Goal: Task Accomplishment & Management: Complete application form

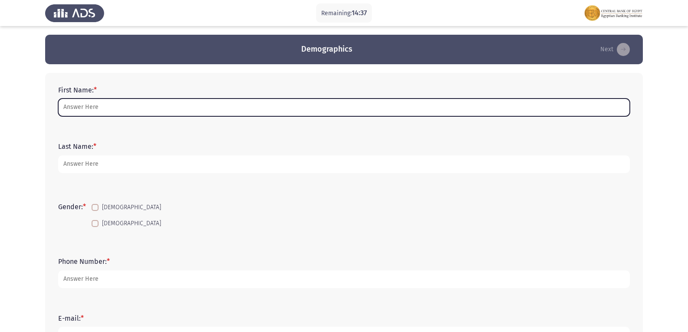
click at [232, 103] on input "First Name: *" at bounding box center [344, 108] width 572 height 18
type input ","
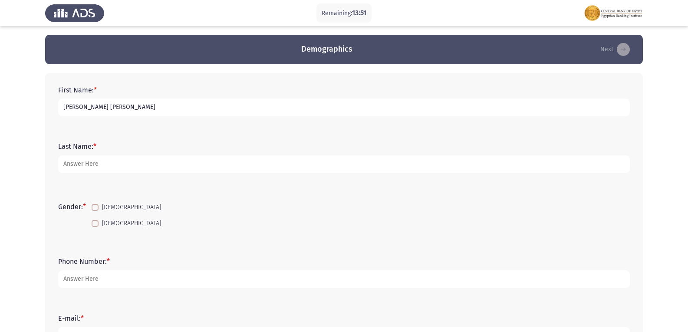
type input "[PERSON_NAME] [PERSON_NAME]"
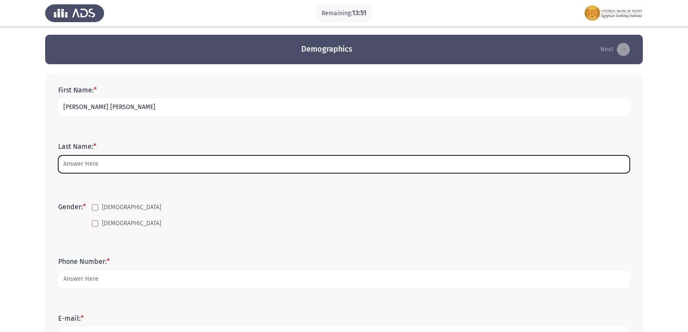
click at [160, 164] on input "Last Name: *" at bounding box center [344, 164] width 572 height 18
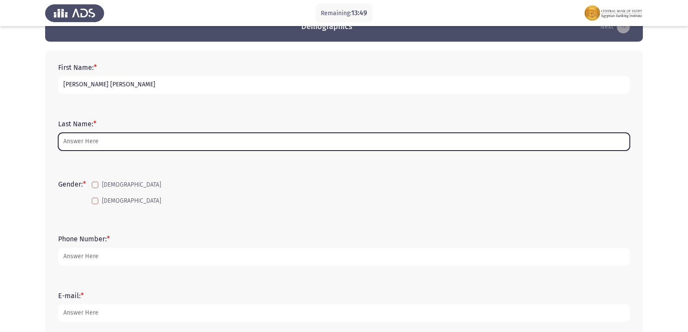
scroll to position [43, 0]
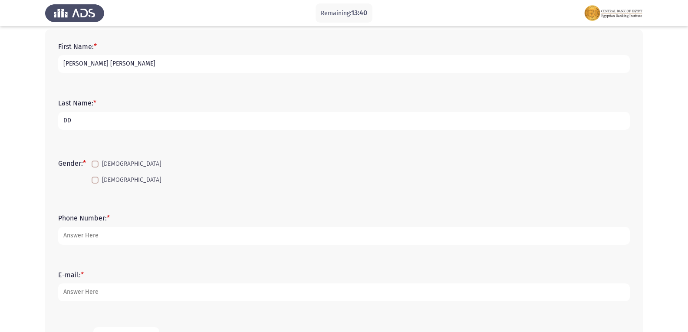
type input "D"
type input "BDC"
click at [95, 183] on span at bounding box center [95, 180] width 7 height 7
click at [95, 184] on input "[DEMOGRAPHIC_DATA]" at bounding box center [95, 184] width 0 height 0
checkbox input "true"
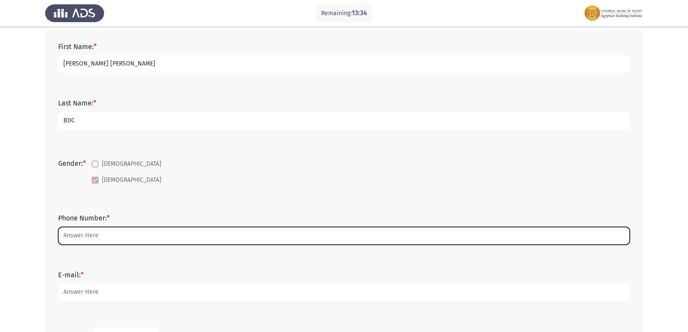
click at [96, 235] on input "Phone Number: *" at bounding box center [344, 236] width 572 height 18
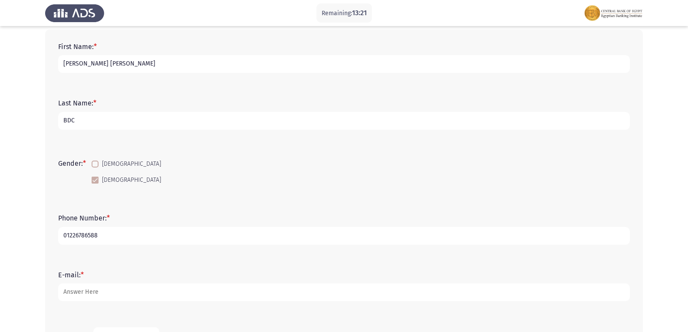
type input "01226786588"
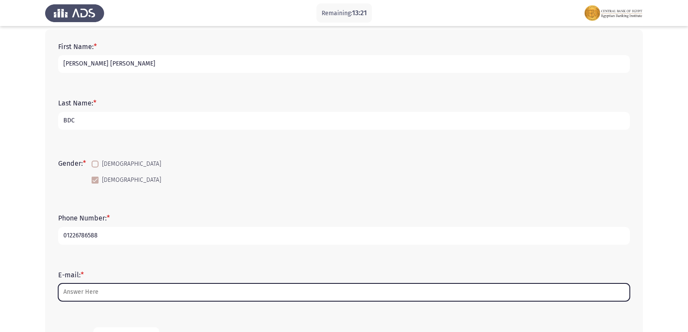
click at [107, 287] on input "E-mail: *" at bounding box center [344, 292] width 572 height 18
type input "M"
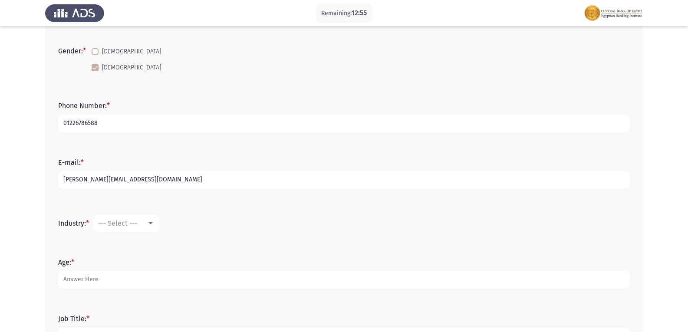
scroll to position [130, 0]
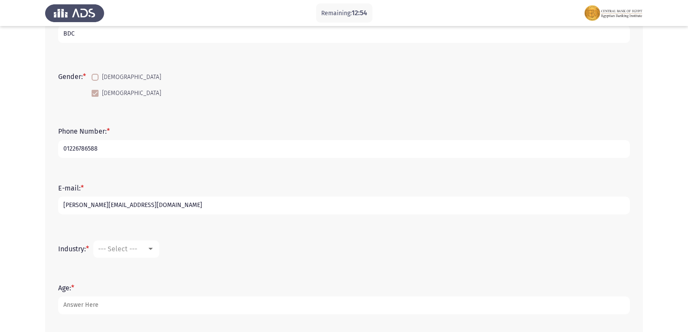
type input "[PERSON_NAME][EMAIL_ADDRESS][DOMAIN_NAME]"
click at [134, 248] on span "--- Select ---" at bounding box center [117, 249] width 39 height 8
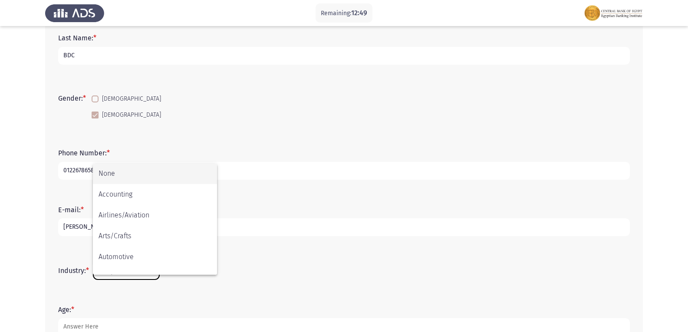
scroll to position [0, 0]
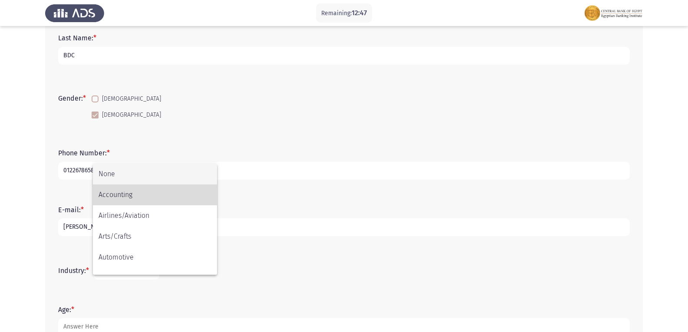
click at [130, 193] on span "Accounting" at bounding box center [155, 194] width 113 height 21
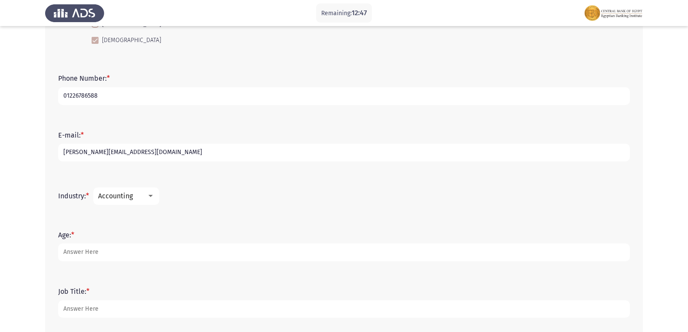
scroll to position [195, 0]
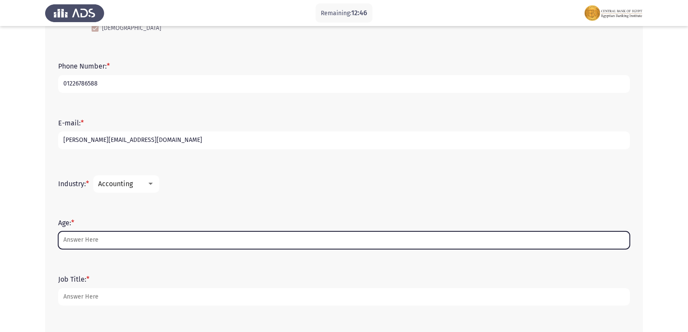
click at [115, 235] on input "Age: *" at bounding box center [344, 240] width 572 height 18
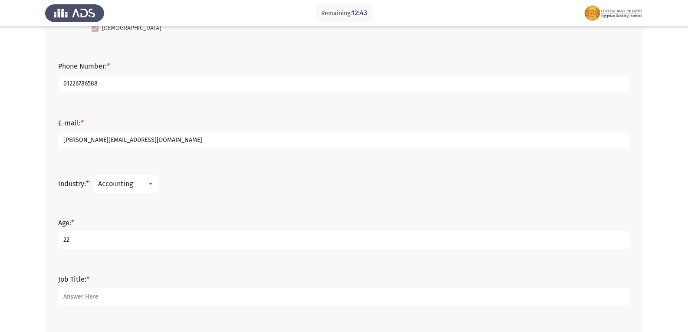
type input "22"
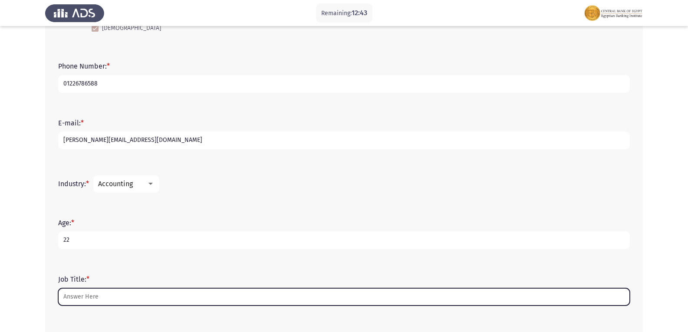
click at [286, 290] on input "Job Title: *" at bounding box center [344, 297] width 572 height 18
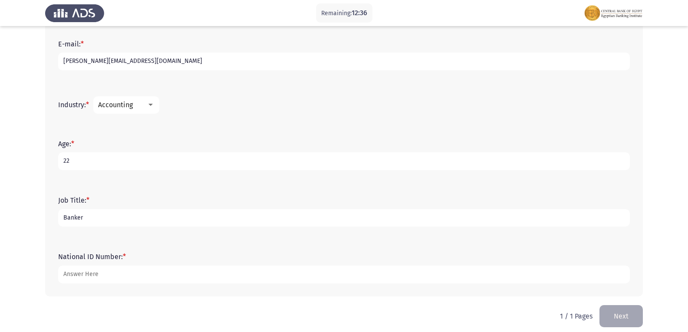
scroll to position [282, 0]
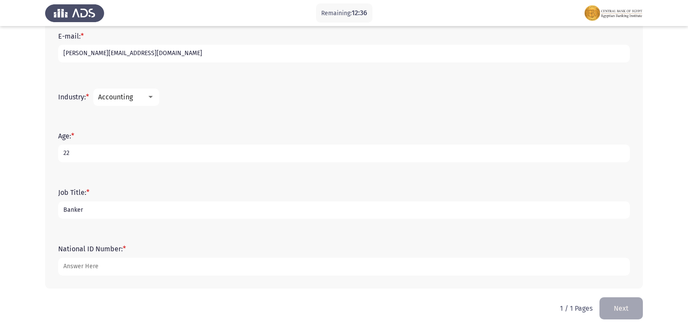
type input "Banker"
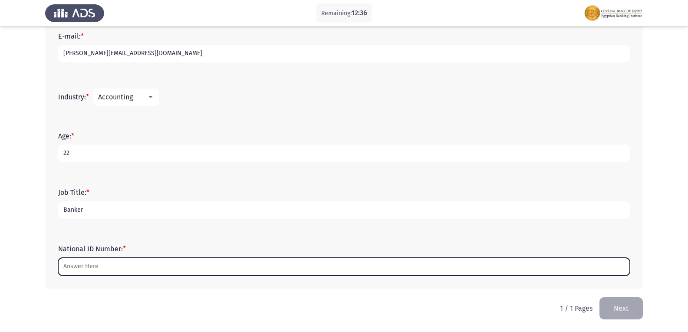
click at [195, 266] on input "National ID Number: *" at bounding box center [344, 267] width 572 height 18
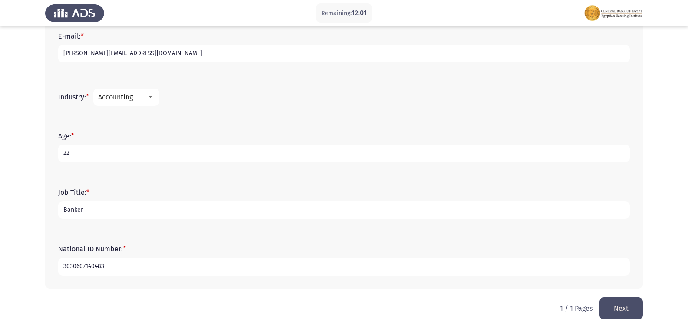
click at [94, 267] on input "3030607140483" at bounding box center [344, 267] width 572 height 18
click at [113, 268] on input "30306071402483" at bounding box center [344, 267] width 572 height 18
type input "30306071402483"
click at [615, 305] on button "Next" at bounding box center [620, 308] width 43 height 22
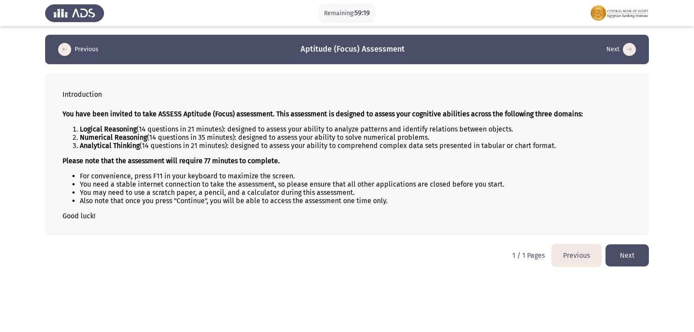
click at [638, 261] on button "Next" at bounding box center [627, 255] width 43 height 22
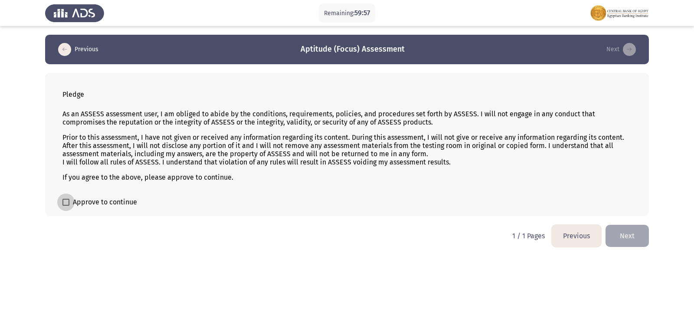
click at [66, 201] on span at bounding box center [66, 202] width 7 height 7
click at [66, 206] on input "Approve to continue" at bounding box center [66, 206] width 0 height 0
checkbox input "true"
click at [629, 227] on button "Next" at bounding box center [627, 236] width 43 height 22
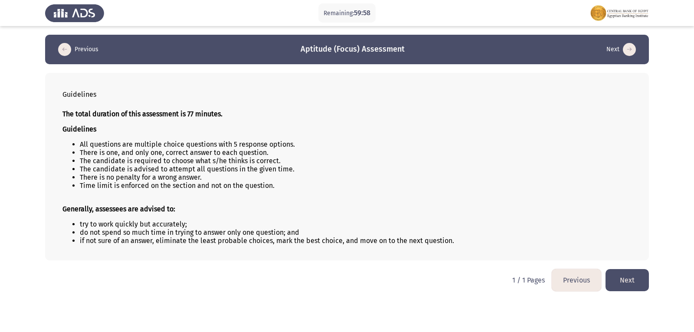
click at [619, 276] on button "Next" at bounding box center [627, 280] width 43 height 22
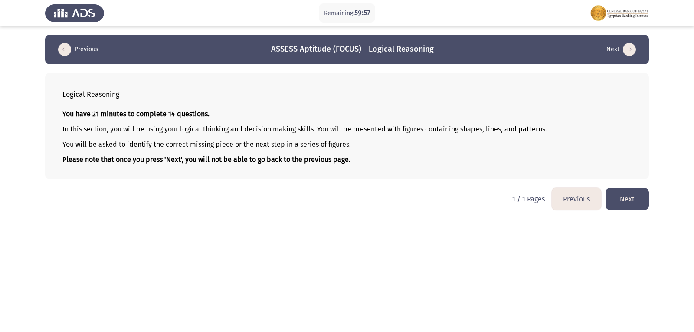
click at [630, 199] on button "Next" at bounding box center [627, 199] width 43 height 22
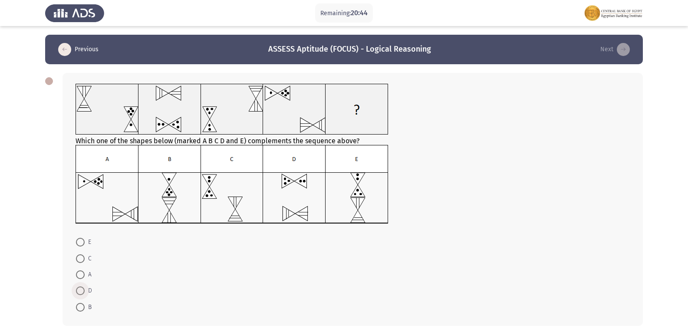
click at [77, 290] on span at bounding box center [80, 290] width 9 height 9
click at [77, 290] on input "D" at bounding box center [80, 290] width 9 height 9
radio input "true"
click at [84, 262] on span at bounding box center [80, 258] width 9 height 9
click at [84, 262] on input "C" at bounding box center [80, 258] width 9 height 9
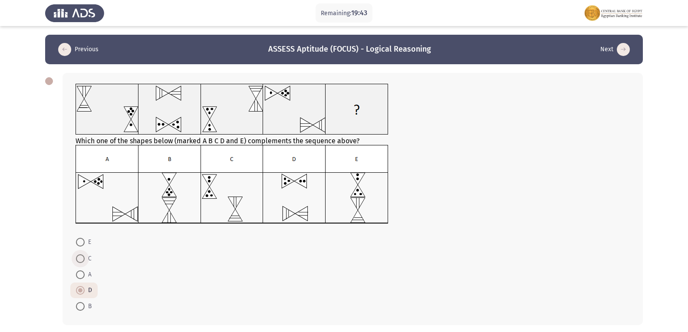
radio input "true"
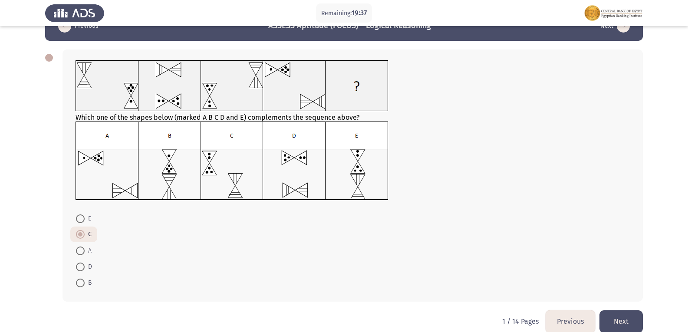
scroll to position [36, 0]
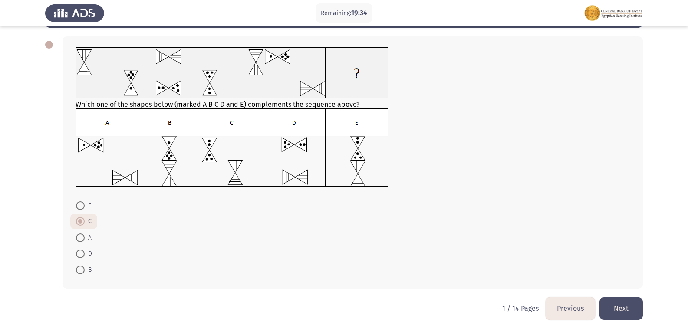
click at [626, 310] on button "Next" at bounding box center [620, 308] width 43 height 22
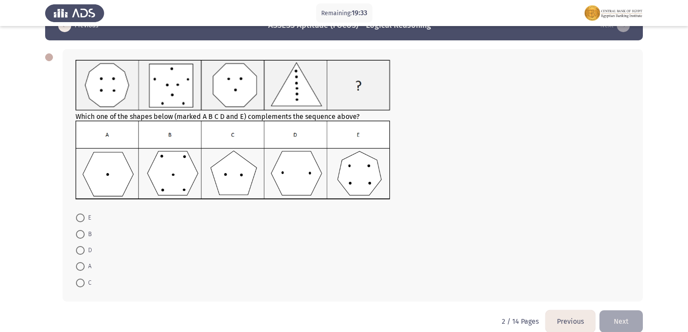
scroll to position [37, 0]
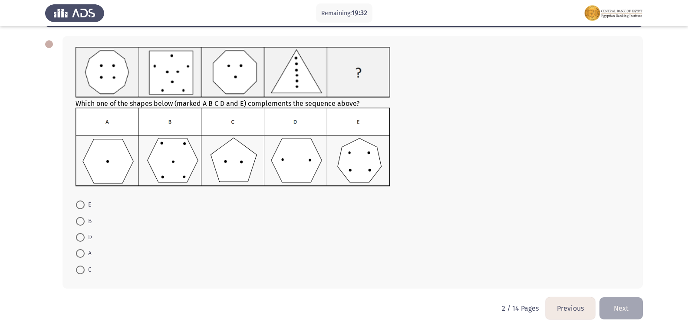
click at [559, 306] on button "Previous" at bounding box center [570, 308] width 49 height 22
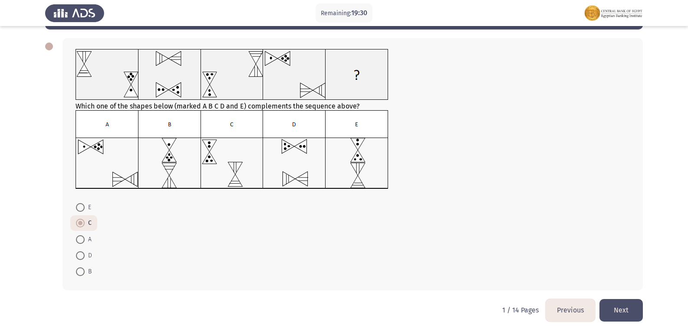
scroll to position [36, 0]
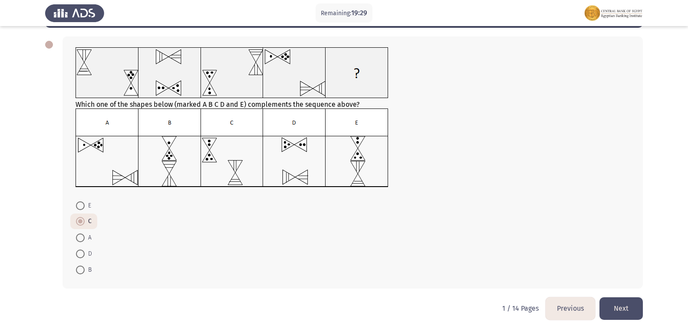
click at [619, 300] on button "Next" at bounding box center [620, 308] width 43 height 22
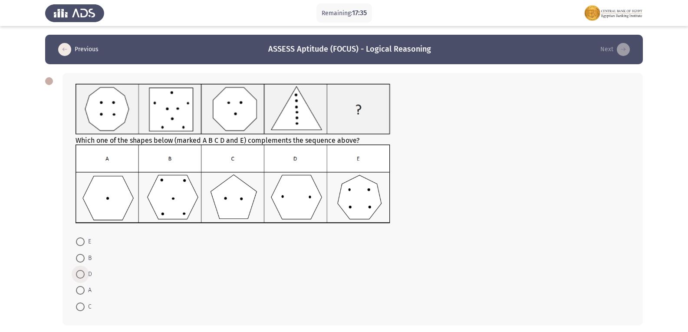
click at [78, 276] on span at bounding box center [80, 274] width 9 height 9
click at [78, 276] on input "D" at bounding box center [80, 274] width 9 height 9
radio input "true"
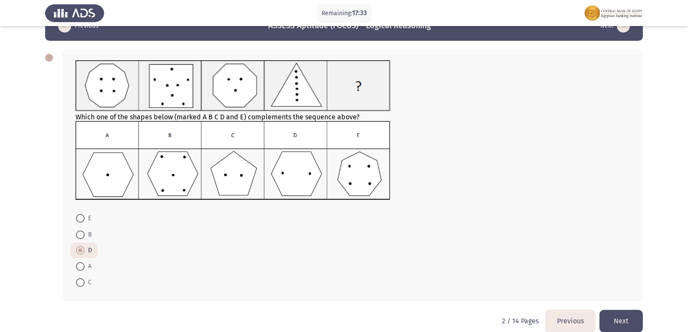
scroll to position [36, 0]
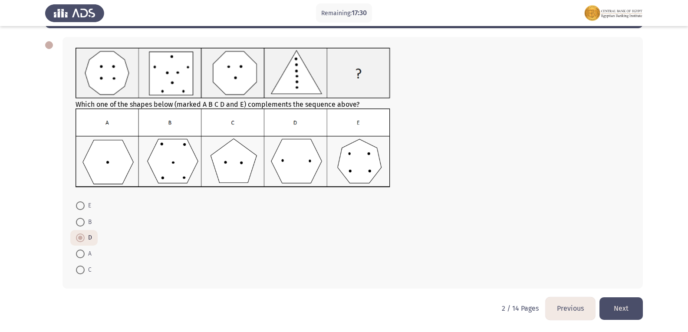
click at [630, 311] on button "Next" at bounding box center [620, 308] width 43 height 22
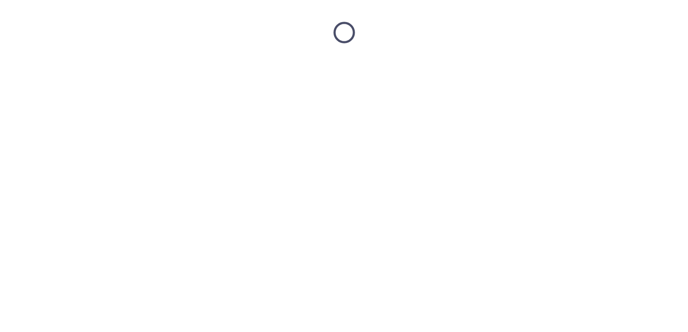
scroll to position [0, 0]
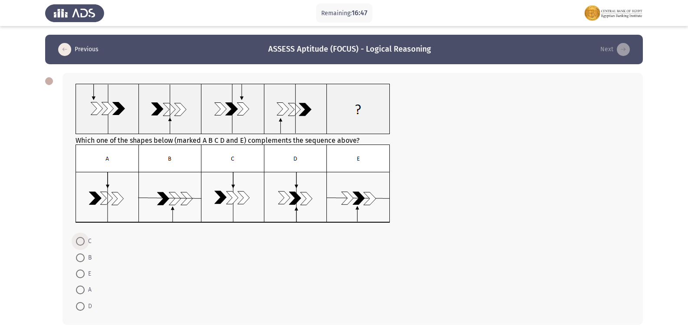
click at [82, 243] on span at bounding box center [80, 241] width 9 height 9
click at [82, 243] on input "C" at bounding box center [80, 241] width 9 height 9
radio input "true"
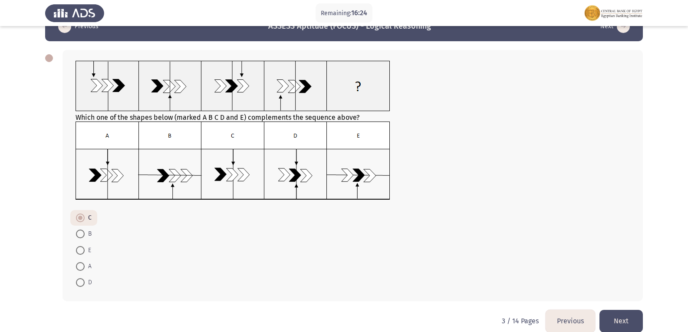
scroll to position [36, 0]
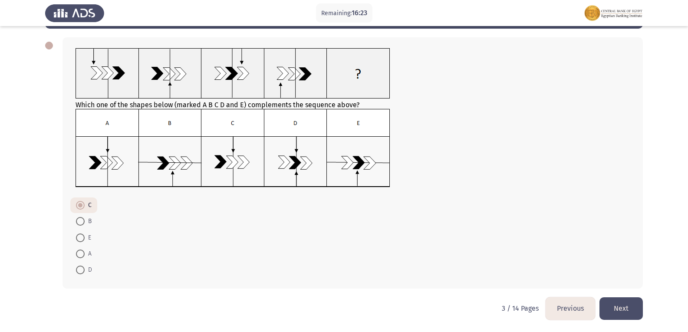
click at [619, 307] on button "Next" at bounding box center [620, 308] width 43 height 22
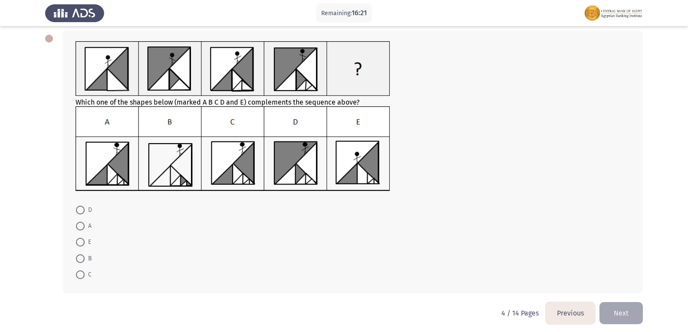
scroll to position [47, 0]
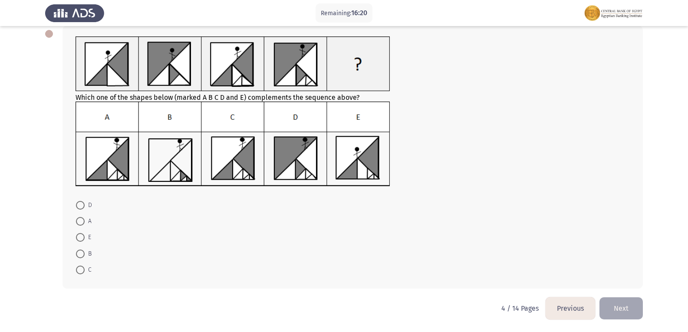
click at [568, 303] on button "Previous" at bounding box center [570, 308] width 49 height 22
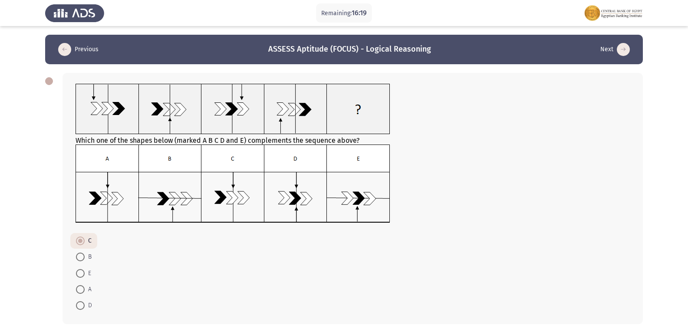
scroll to position [36, 0]
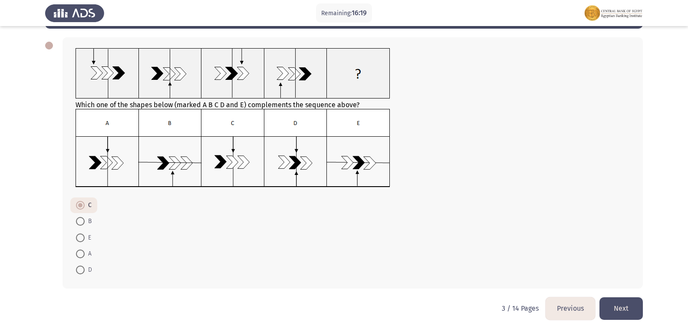
click at [570, 300] on button "Previous" at bounding box center [570, 308] width 49 height 22
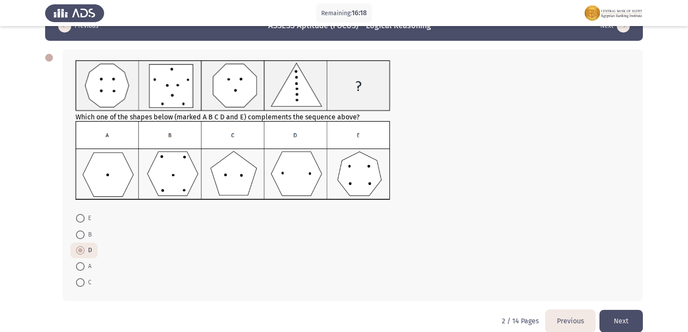
scroll to position [36, 0]
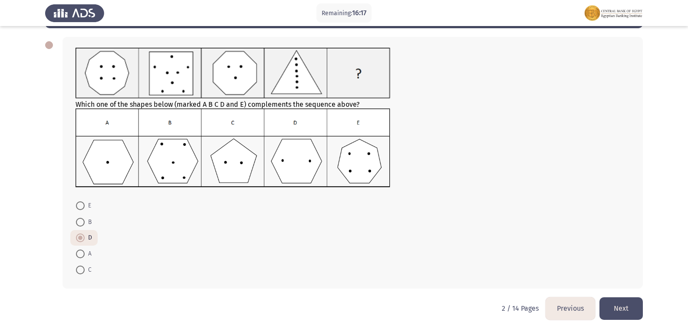
click at [569, 302] on button "Previous" at bounding box center [570, 308] width 49 height 22
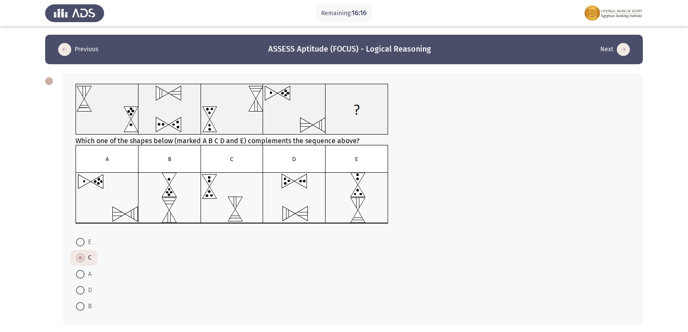
scroll to position [36, 0]
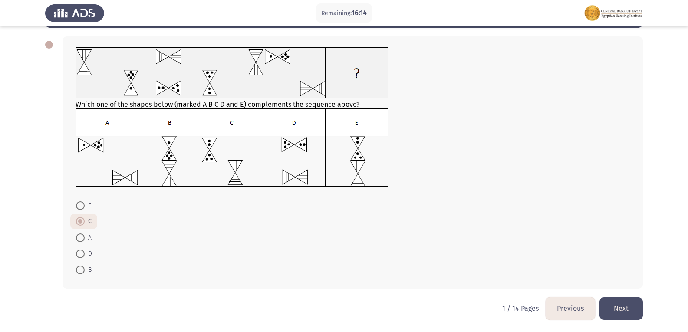
click at [618, 298] on button "Next" at bounding box center [620, 308] width 43 height 22
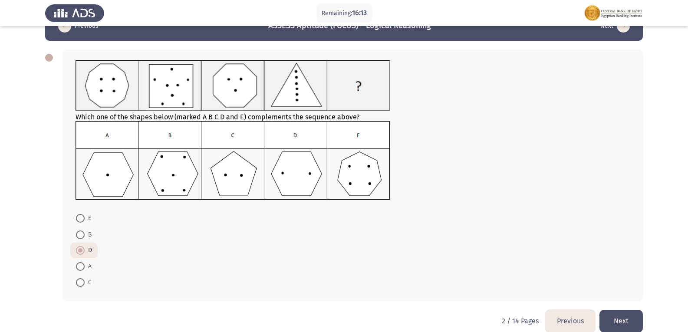
scroll to position [36, 0]
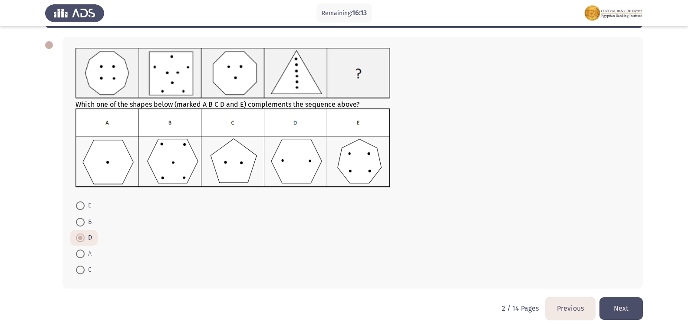
click at [612, 303] on button "Next" at bounding box center [620, 308] width 43 height 22
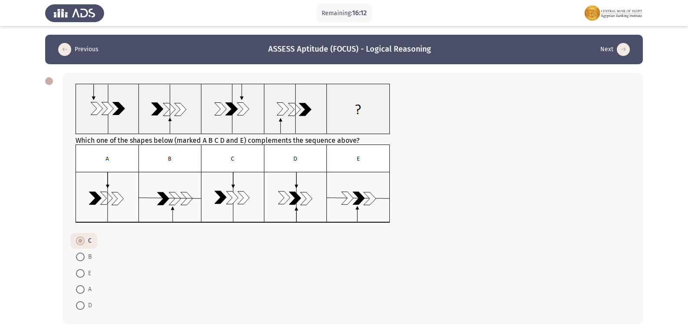
scroll to position [36, 0]
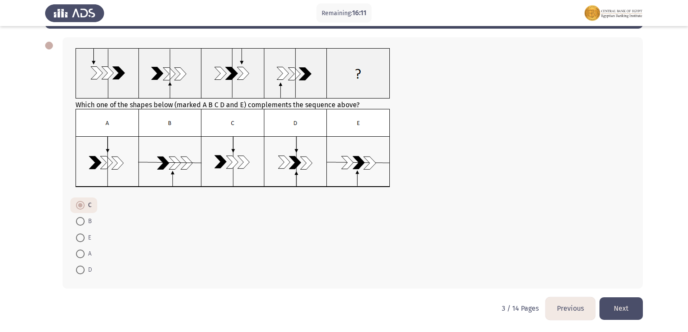
click at [612, 303] on button "Next" at bounding box center [620, 308] width 43 height 22
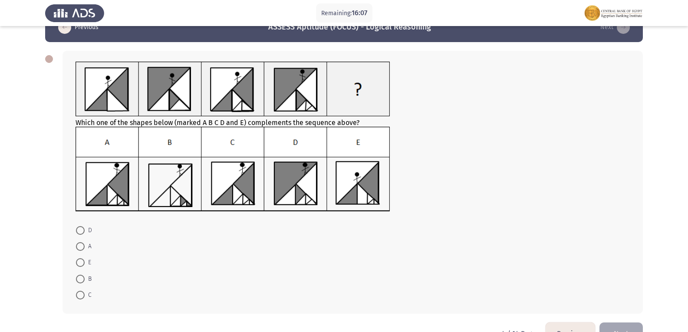
scroll to position [0, 0]
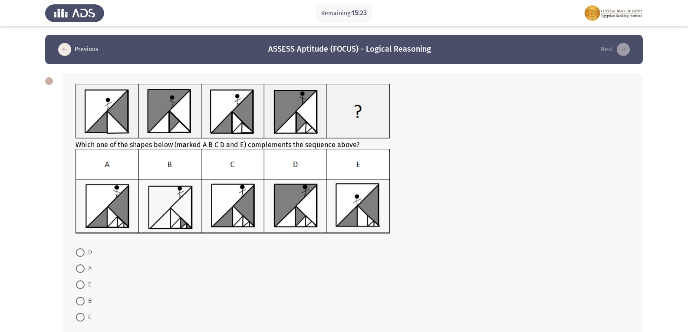
click at [81, 263] on label "A" at bounding box center [84, 268] width 16 height 10
click at [81, 264] on input "A" at bounding box center [80, 268] width 9 height 9
radio input "true"
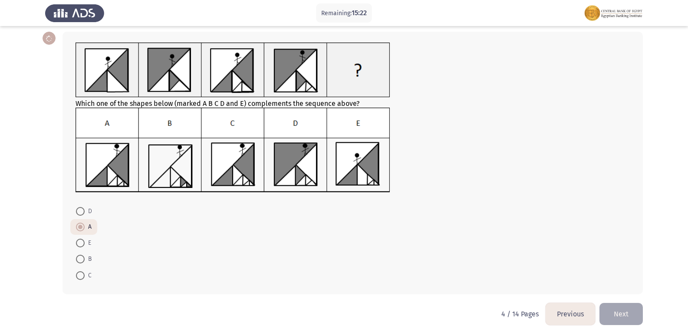
scroll to position [47, 0]
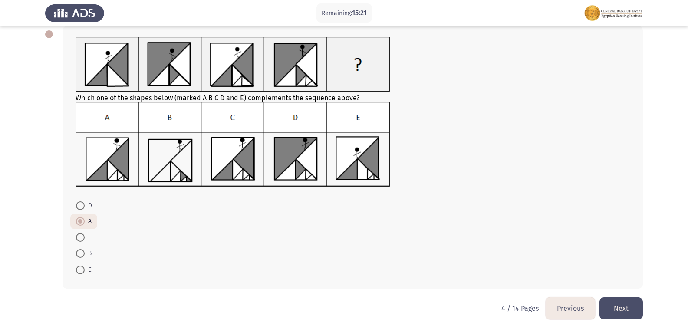
click at [559, 304] on button "Previous" at bounding box center [570, 308] width 49 height 22
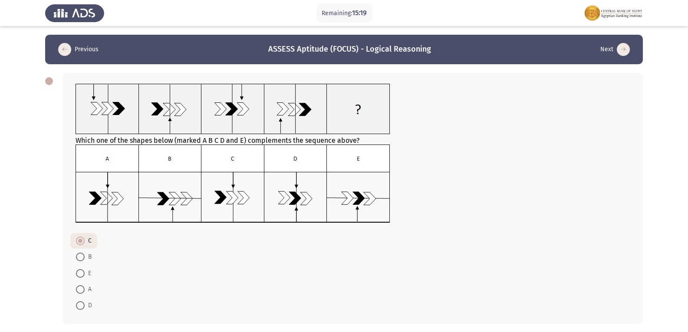
scroll to position [36, 0]
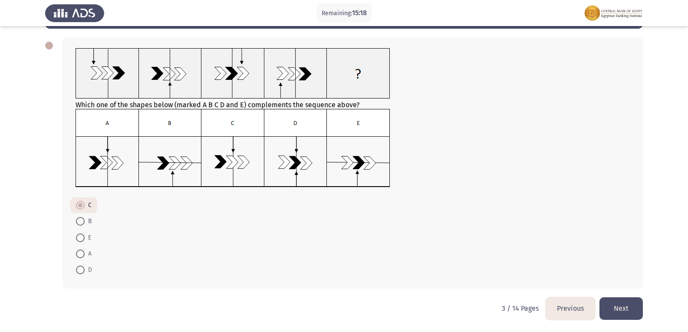
click at [617, 303] on button "Next" at bounding box center [620, 308] width 43 height 22
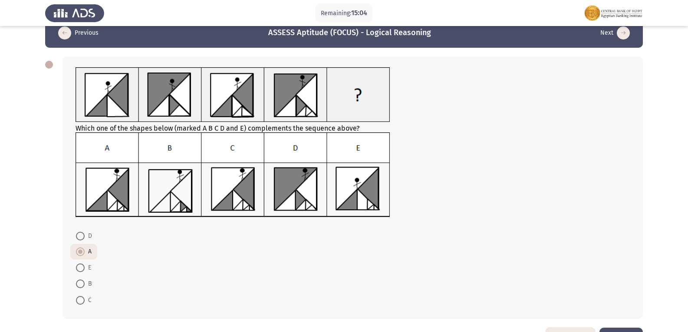
scroll to position [43, 0]
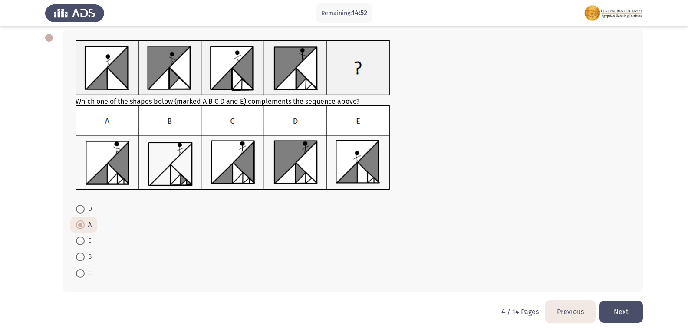
click at [622, 311] on button "Next" at bounding box center [620, 312] width 43 height 22
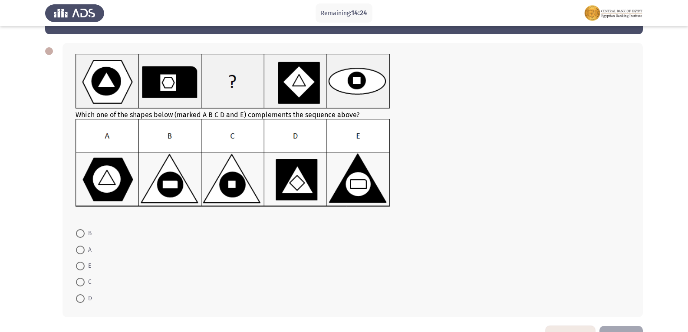
scroll to position [15, 0]
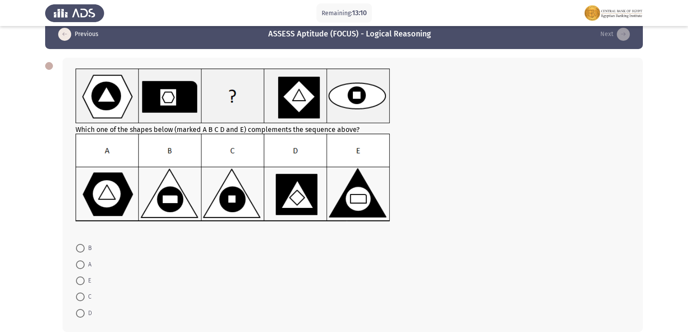
click at [178, 199] on img at bounding box center [233, 178] width 315 height 88
click at [82, 252] on span at bounding box center [80, 248] width 9 height 9
click at [82, 252] on input "B" at bounding box center [80, 248] width 9 height 9
radio input "true"
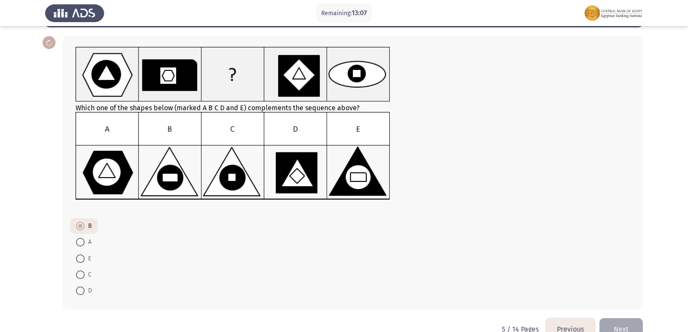
scroll to position [58, 0]
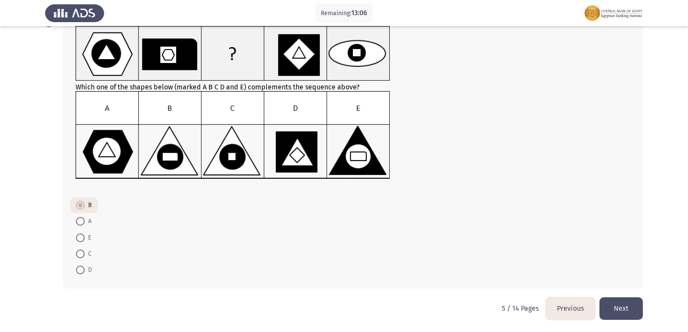
click at [616, 300] on button "Next" at bounding box center [620, 308] width 43 height 22
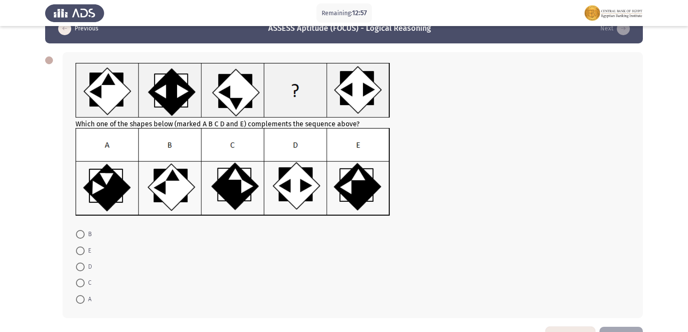
scroll to position [0, 0]
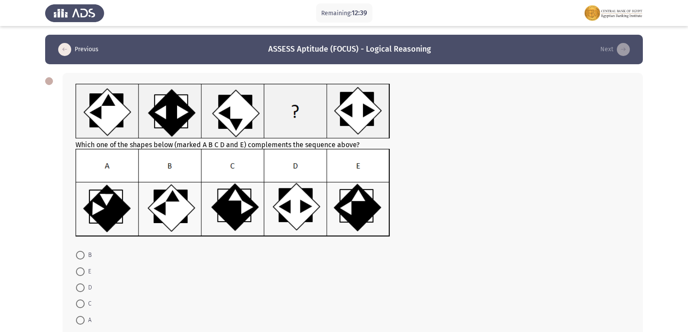
click at [80, 270] on span at bounding box center [80, 271] width 9 height 9
click at [80, 270] on input "E" at bounding box center [80, 271] width 9 height 9
radio input "true"
click at [85, 303] on span "C" at bounding box center [88, 303] width 7 height 10
click at [85, 303] on input "C" at bounding box center [80, 303] width 9 height 9
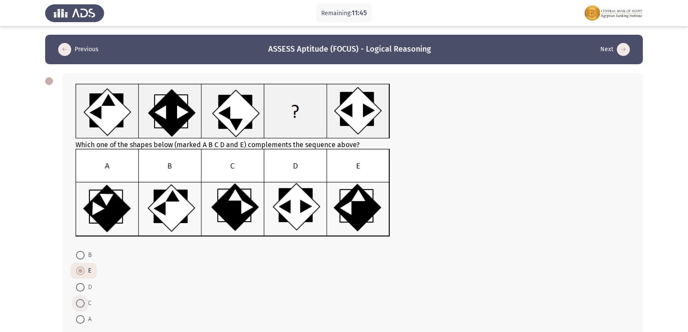
radio input "true"
click at [83, 274] on span at bounding box center [80, 271] width 9 height 9
click at [83, 274] on input "E" at bounding box center [80, 271] width 9 height 9
radio input "true"
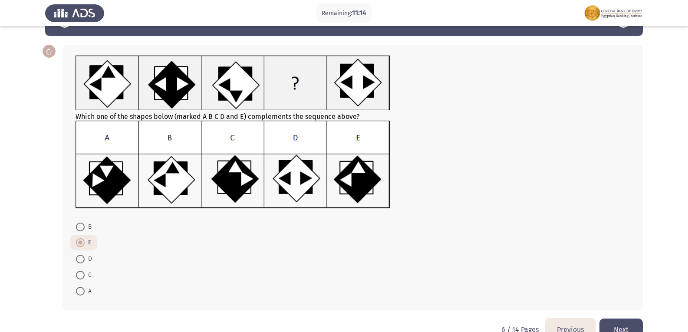
scroll to position [43, 0]
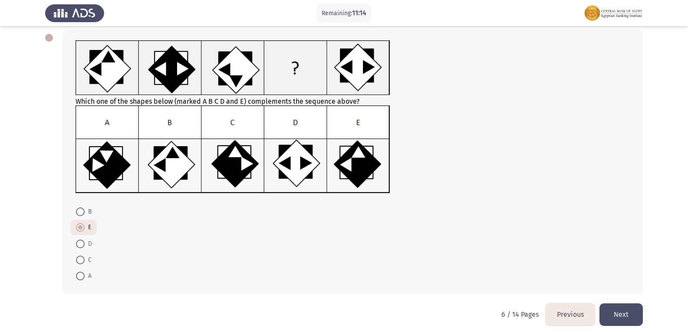
click at [609, 308] on button "Next" at bounding box center [620, 314] width 43 height 22
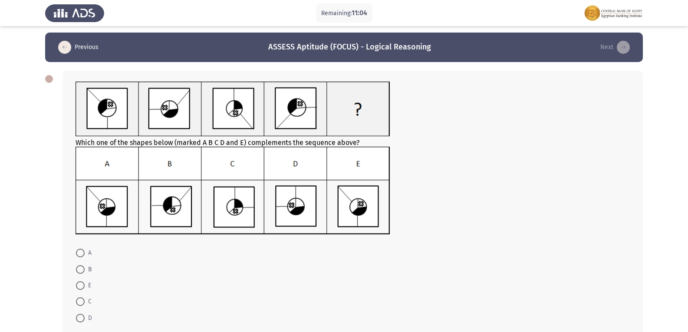
scroll to position [0, 0]
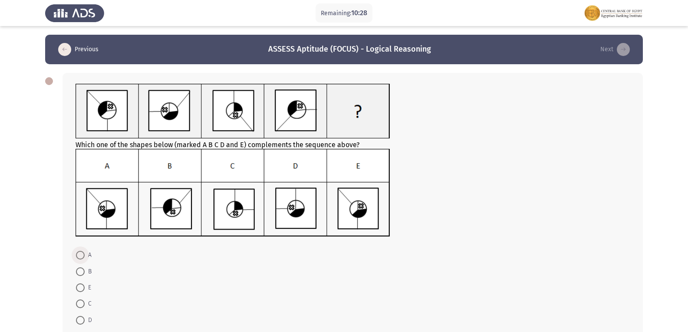
click at [78, 256] on span at bounding box center [80, 255] width 9 height 9
click at [78, 256] on input "A" at bounding box center [80, 255] width 9 height 9
radio input "true"
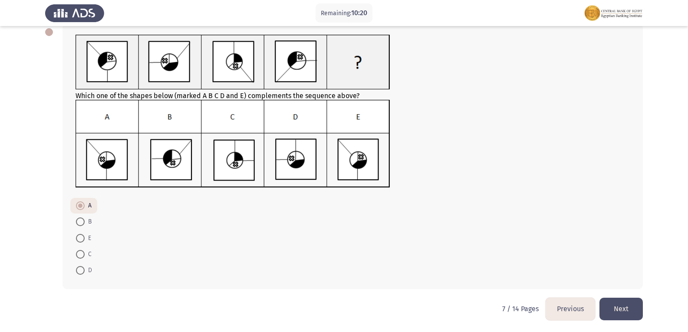
scroll to position [49, 0]
click at [633, 309] on button "Next" at bounding box center [620, 308] width 43 height 22
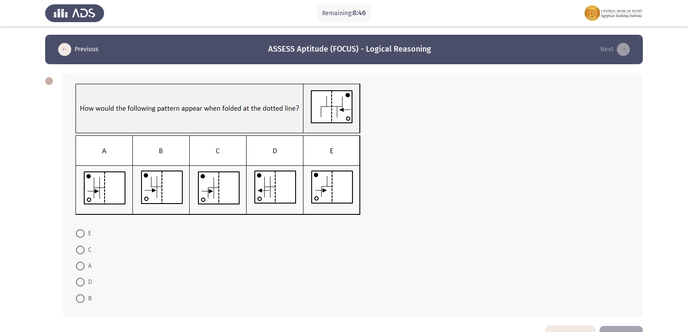
scroll to position [29, 0]
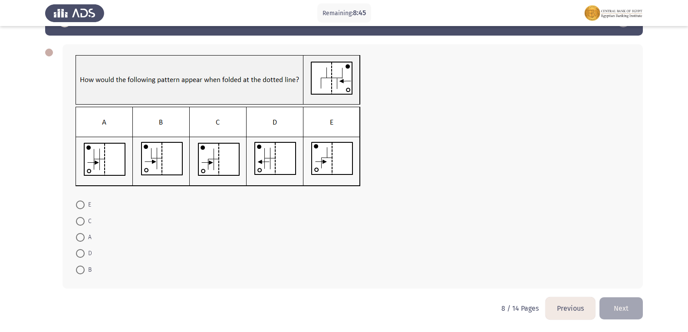
click at [82, 242] on span at bounding box center [80, 237] width 9 height 9
click at [82, 242] on input "A" at bounding box center [80, 237] width 9 height 9
radio input "true"
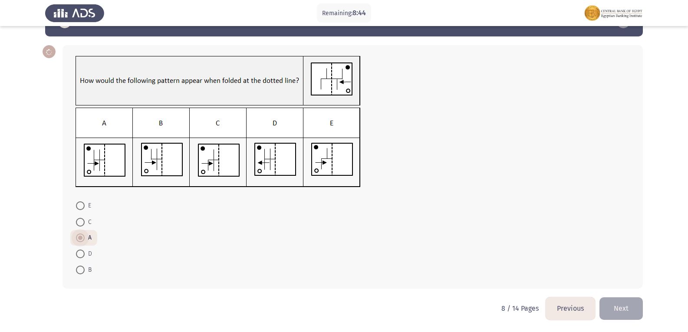
scroll to position [28, 0]
click at [632, 310] on button "Next" at bounding box center [620, 308] width 43 height 22
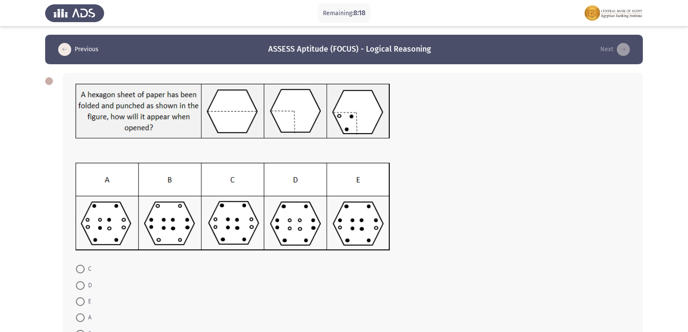
scroll to position [43, 0]
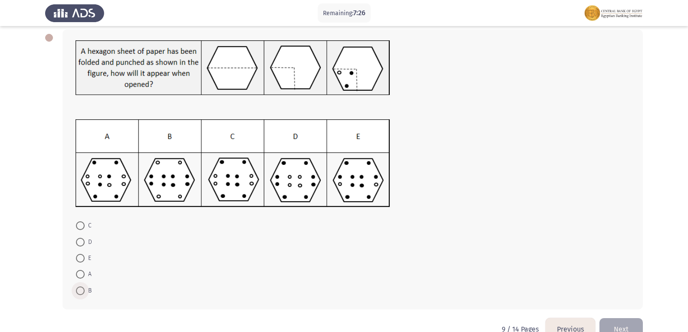
click at [82, 290] on span at bounding box center [80, 290] width 9 height 9
click at [82, 290] on input "B" at bounding box center [80, 290] width 9 height 9
radio input "true"
click at [617, 327] on button "Next" at bounding box center [620, 328] width 43 height 22
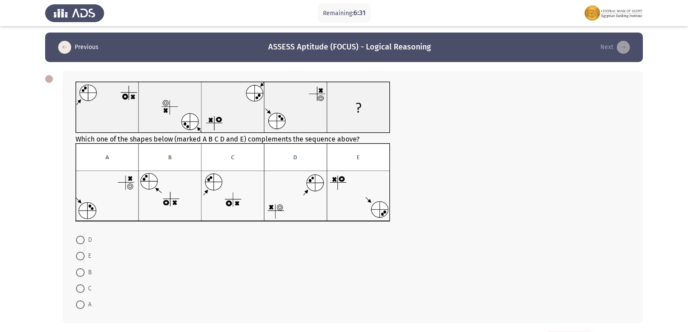
scroll to position [0, 0]
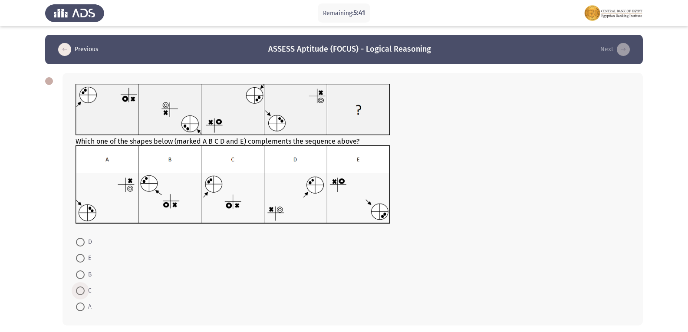
click at [79, 295] on span at bounding box center [80, 290] width 9 height 9
click at [79, 295] on input "C" at bounding box center [80, 290] width 9 height 9
radio input "true"
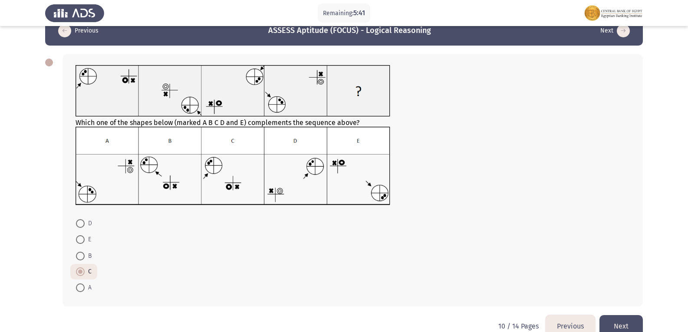
scroll to position [36, 0]
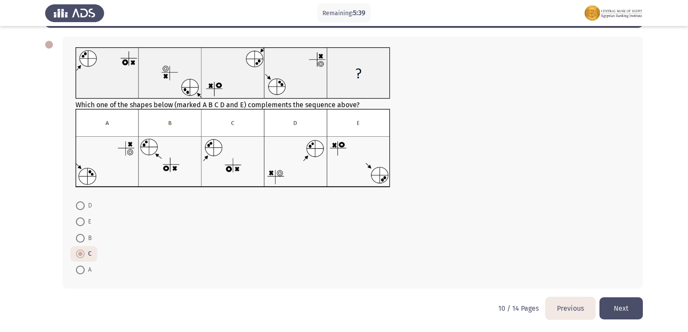
click at [622, 314] on button "Next" at bounding box center [620, 308] width 43 height 22
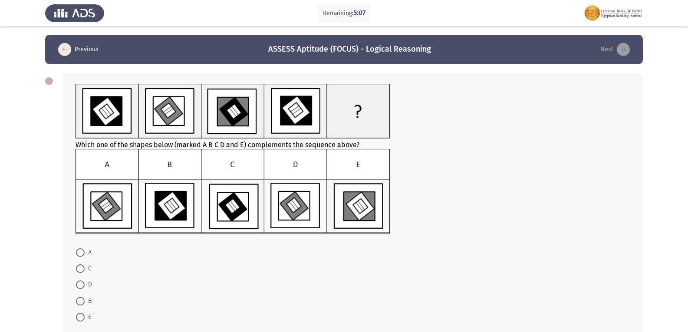
click at [81, 282] on span at bounding box center [80, 284] width 9 height 9
click at [81, 282] on input "D" at bounding box center [80, 284] width 9 height 9
radio input "true"
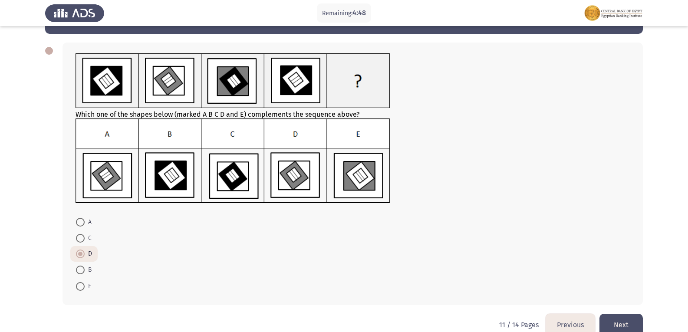
scroll to position [43, 0]
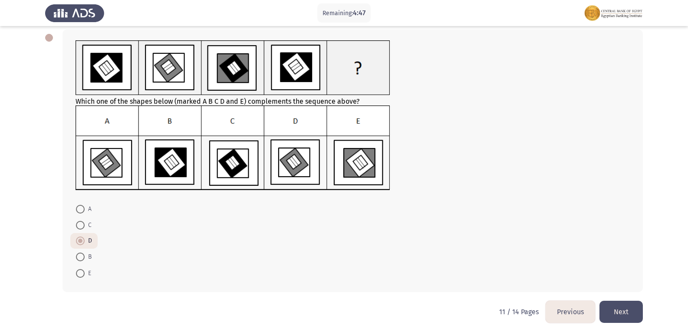
click at [609, 308] on button "Next" at bounding box center [620, 312] width 43 height 22
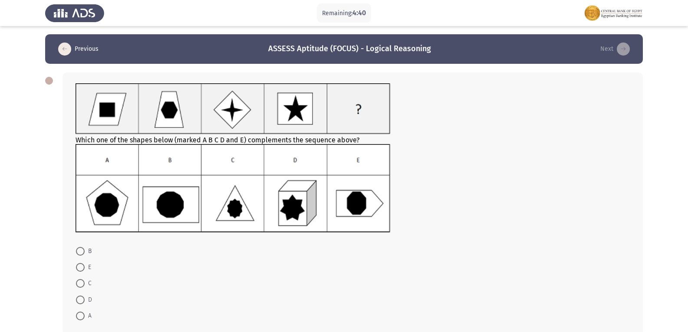
scroll to position [0, 0]
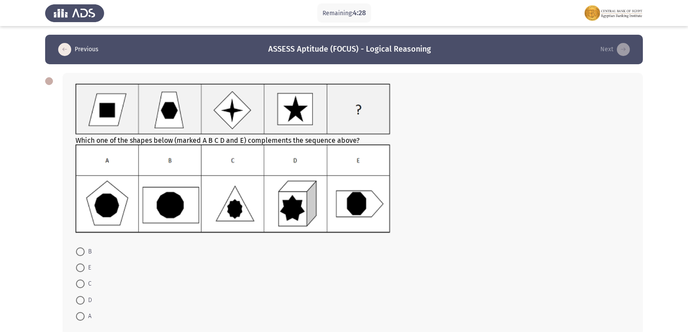
click at [82, 251] on span at bounding box center [80, 251] width 9 height 9
click at [82, 251] on input "B" at bounding box center [80, 251] width 9 height 9
radio input "true"
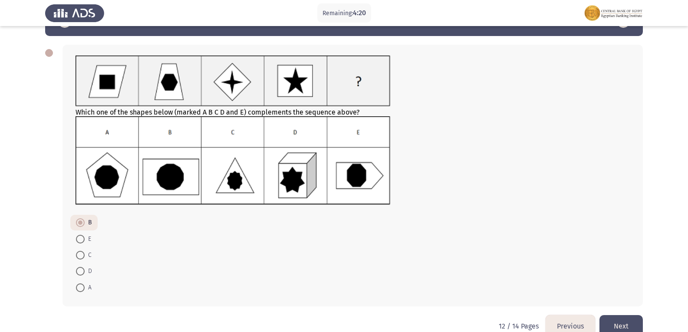
scroll to position [43, 0]
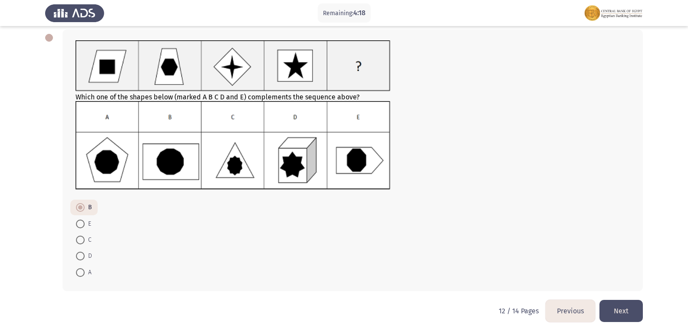
click at [632, 310] on button "Next" at bounding box center [620, 311] width 43 height 22
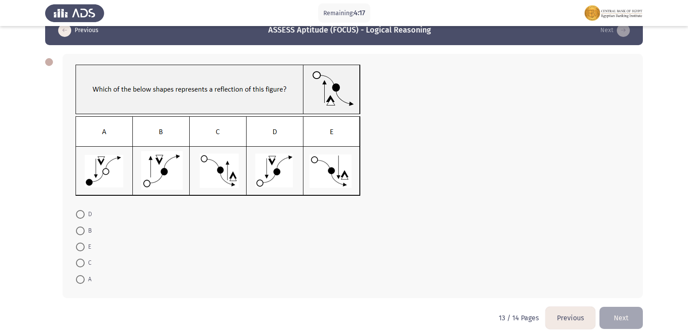
scroll to position [29, 0]
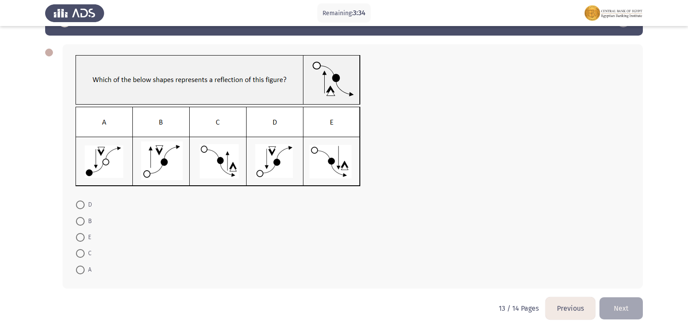
click at [75, 202] on mat-radio-button "D" at bounding box center [83, 205] width 27 height 16
click at [80, 203] on span at bounding box center [80, 205] width 9 height 9
click at [80, 203] on input "D" at bounding box center [80, 205] width 9 height 9
radio input "true"
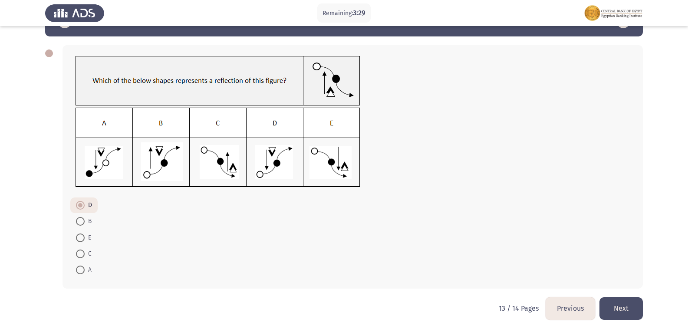
click at [618, 308] on button "Next" at bounding box center [620, 308] width 43 height 22
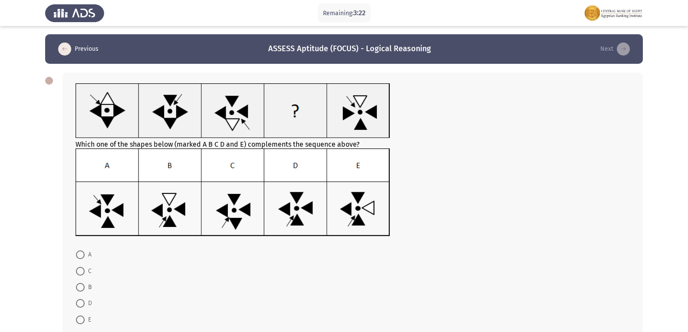
scroll to position [0, 0]
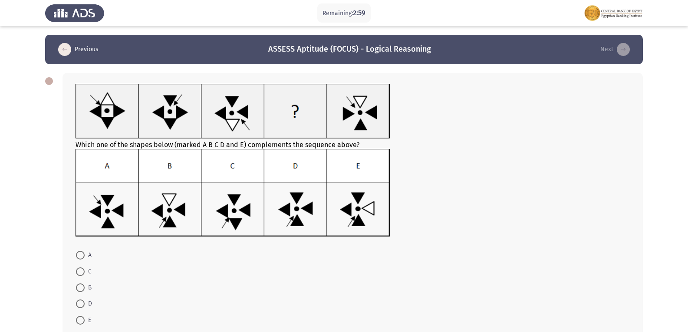
click at [79, 275] on span at bounding box center [80, 271] width 9 height 9
click at [79, 275] on input "C" at bounding box center [80, 271] width 9 height 9
radio input "true"
click at [79, 306] on span at bounding box center [80, 303] width 9 height 9
click at [79, 306] on input "D" at bounding box center [80, 303] width 9 height 9
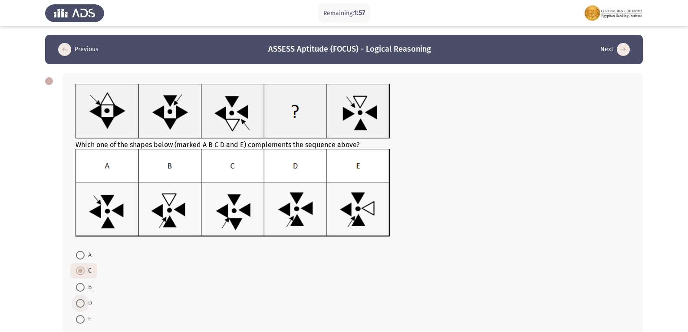
radio input "true"
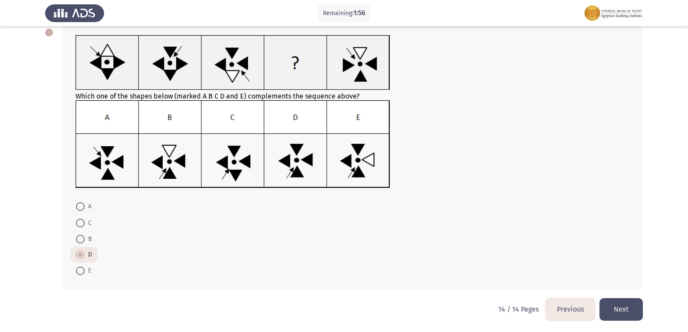
scroll to position [49, 0]
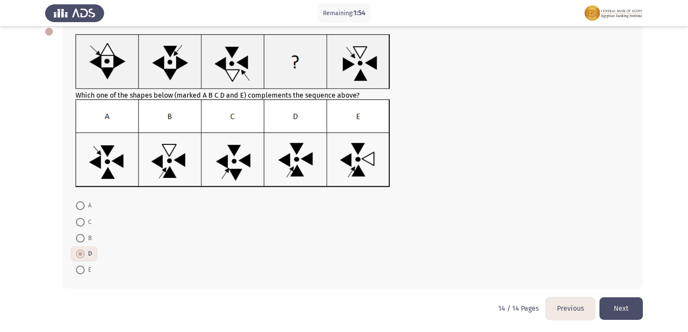
click at [615, 302] on button "Next" at bounding box center [620, 308] width 43 height 22
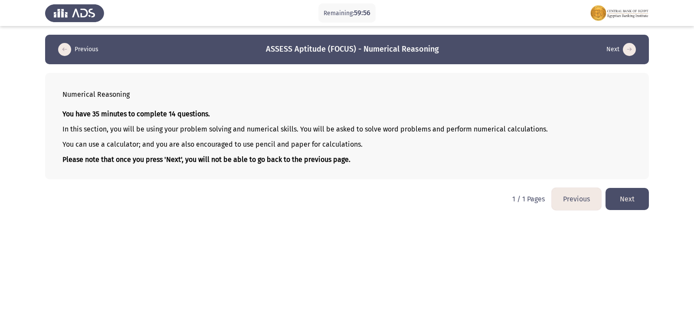
click at [622, 199] on button "Next" at bounding box center [627, 199] width 43 height 22
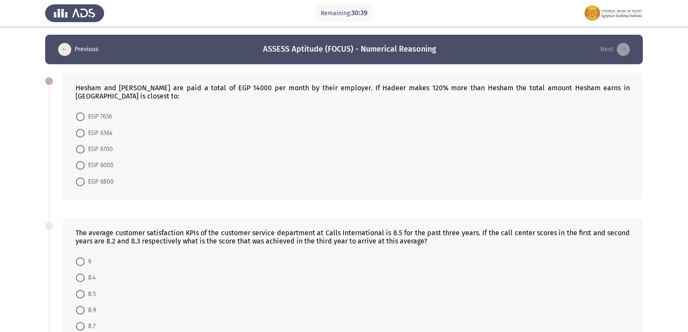
click at [83, 178] on span at bounding box center [80, 182] width 9 height 9
click at [83, 178] on input "EGP 6800" at bounding box center [80, 182] width 9 height 9
radio input "true"
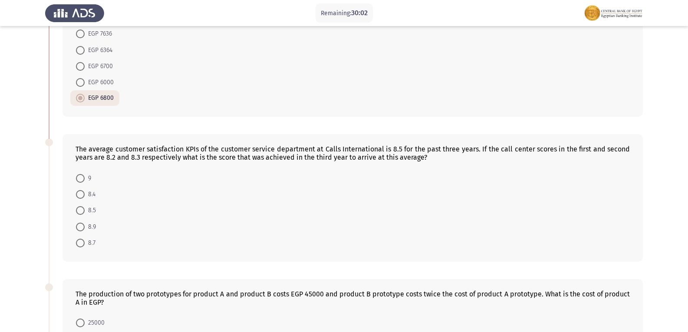
scroll to position [87, 0]
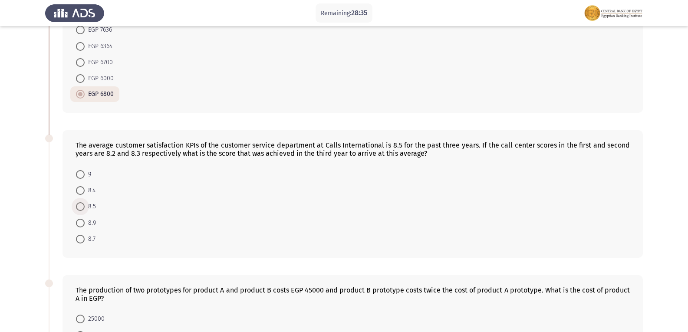
click at [82, 202] on span at bounding box center [80, 206] width 9 height 9
click at [82, 202] on input "8.5" at bounding box center [80, 206] width 9 height 9
radio input "true"
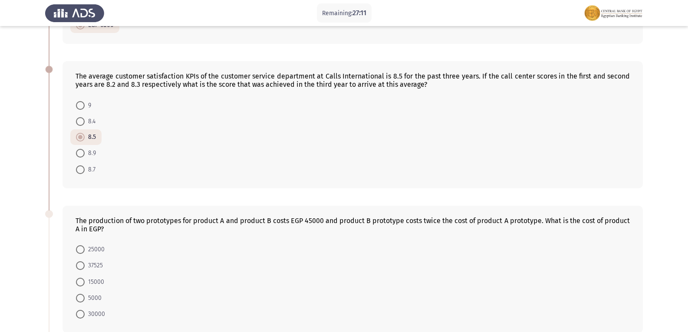
scroll to position [161, 0]
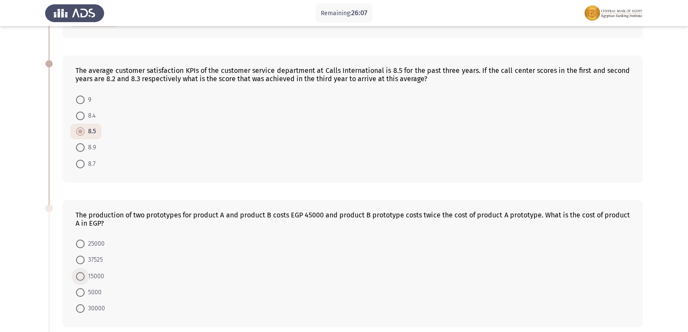
click at [83, 272] on span at bounding box center [80, 276] width 9 height 9
click at [83, 272] on input "15000" at bounding box center [80, 276] width 9 height 9
radio input "true"
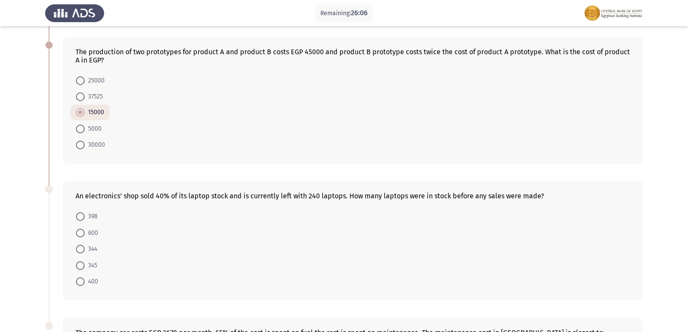
scroll to position [335, 0]
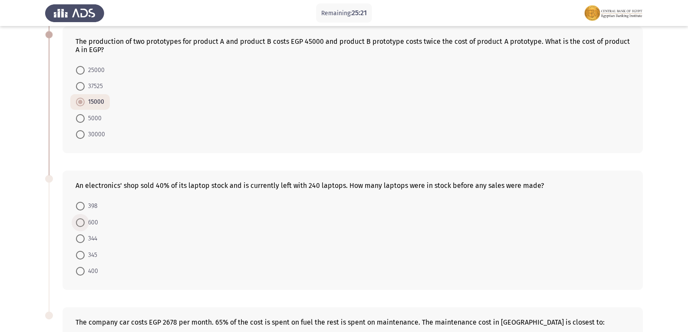
click at [84, 218] on span at bounding box center [80, 222] width 9 height 9
click at [84, 218] on input "600" at bounding box center [80, 222] width 9 height 9
radio input "true"
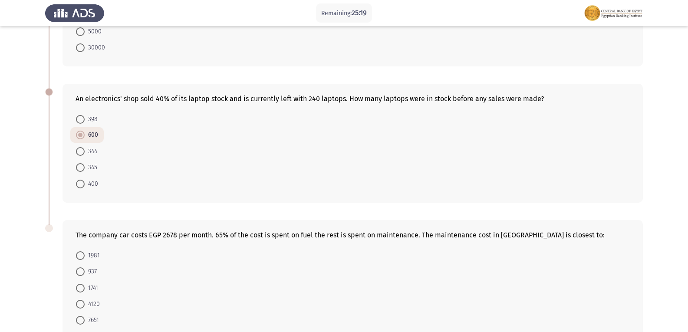
scroll to position [464, 0]
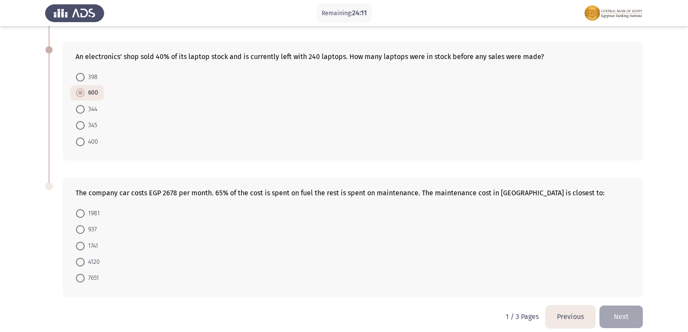
click at [83, 225] on span at bounding box center [80, 229] width 9 height 9
click at [83, 225] on input "937" at bounding box center [80, 229] width 9 height 9
radio input "true"
click at [629, 306] on button "Next" at bounding box center [620, 317] width 43 height 22
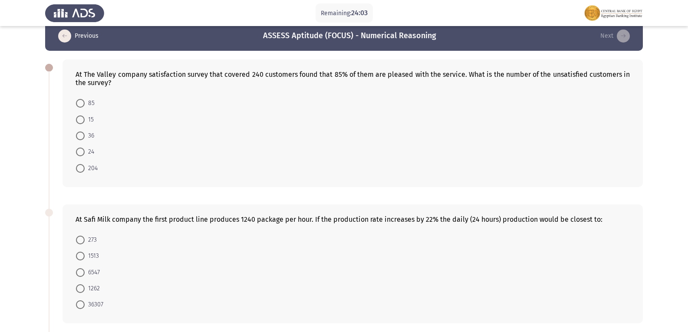
scroll to position [0, 0]
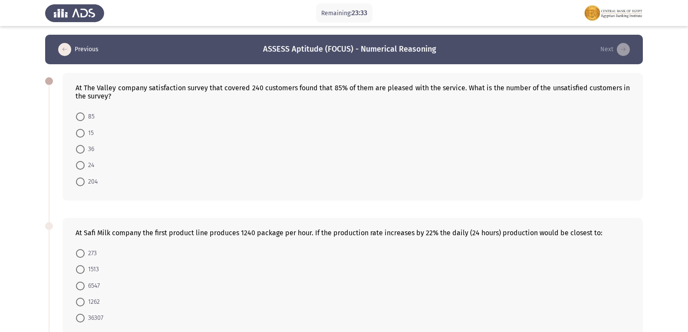
click at [80, 146] on span at bounding box center [80, 149] width 9 height 9
click at [80, 146] on input "36" at bounding box center [80, 149] width 9 height 9
radio input "true"
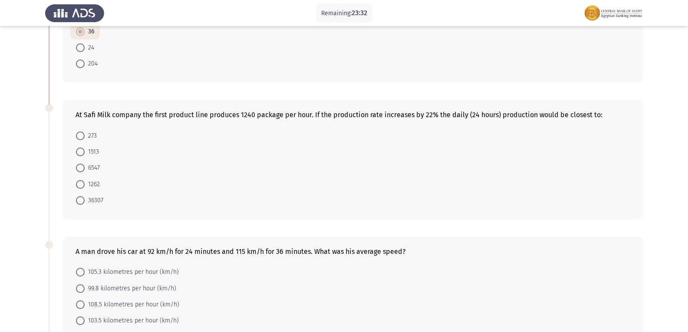
scroll to position [130, 0]
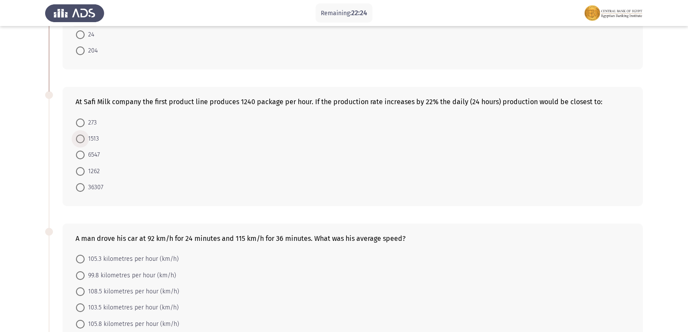
click at [88, 141] on span "1513" at bounding box center [92, 139] width 14 height 10
click at [85, 141] on input "1513" at bounding box center [80, 139] width 9 height 9
radio input "true"
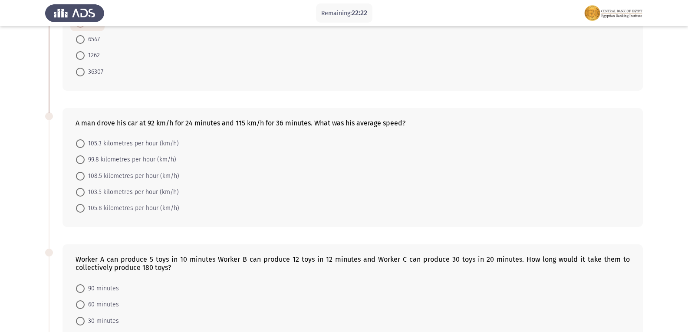
scroll to position [260, 0]
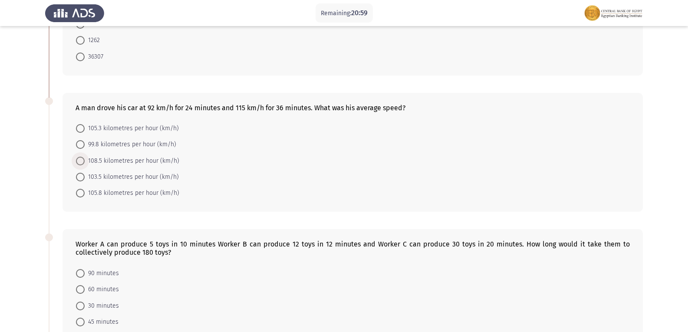
click at [83, 163] on span at bounding box center [80, 161] width 9 height 9
click at [83, 163] on input "108.5 kilometres per hour (km/h)" at bounding box center [80, 161] width 9 height 9
radio input "true"
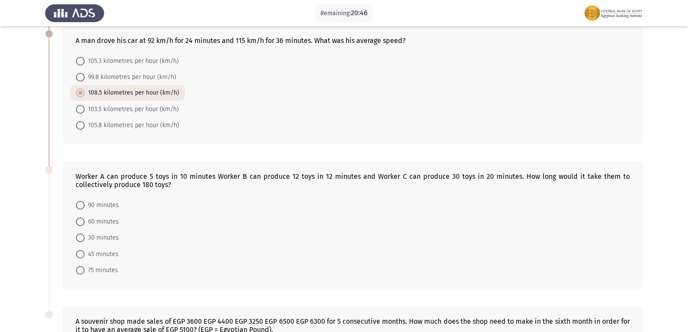
scroll to position [347, 0]
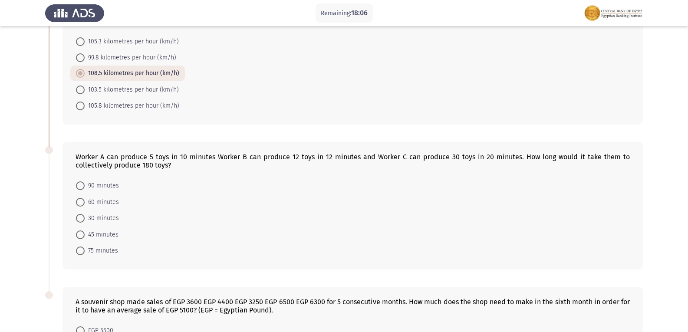
click at [73, 185] on mat-radio-button "90 minutes" at bounding box center [97, 186] width 54 height 16
click at [86, 249] on span "75 minutes" at bounding box center [101, 251] width 33 height 10
click at [85, 249] on input "75 minutes" at bounding box center [80, 251] width 9 height 9
radio input "true"
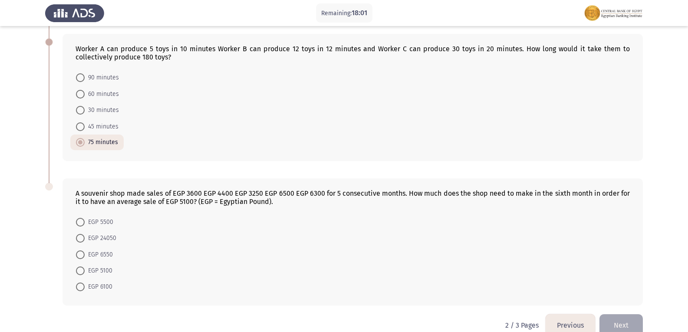
scroll to position [472, 0]
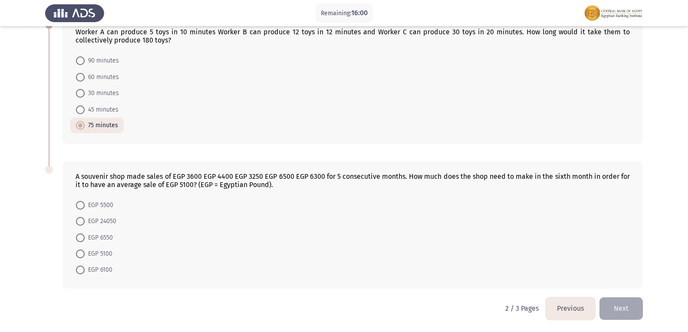
click at [81, 236] on span at bounding box center [80, 238] width 9 height 9
click at [81, 236] on input "EGP 6550" at bounding box center [80, 238] width 9 height 9
radio input "true"
click at [599, 302] on app-previous-next-buttons "Previous Next" at bounding box center [594, 308] width 97 height 22
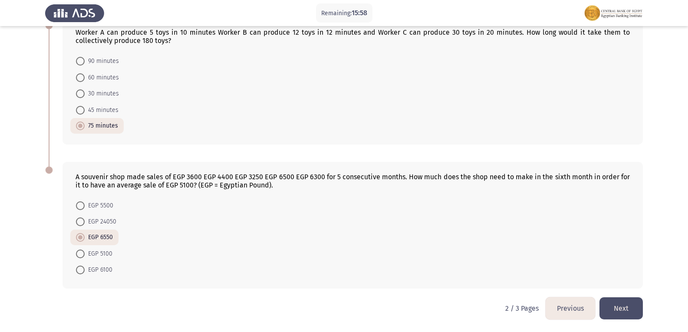
click at [607, 308] on button "Next" at bounding box center [620, 308] width 43 height 22
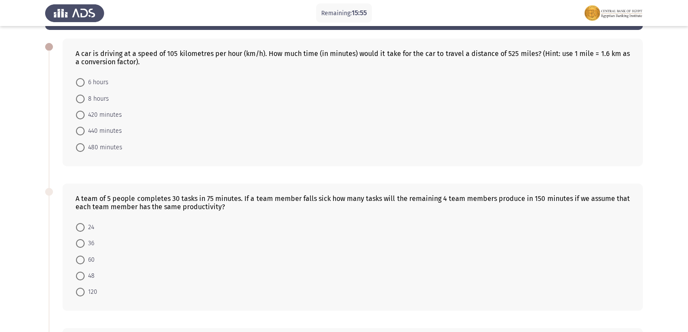
scroll to position [0, 0]
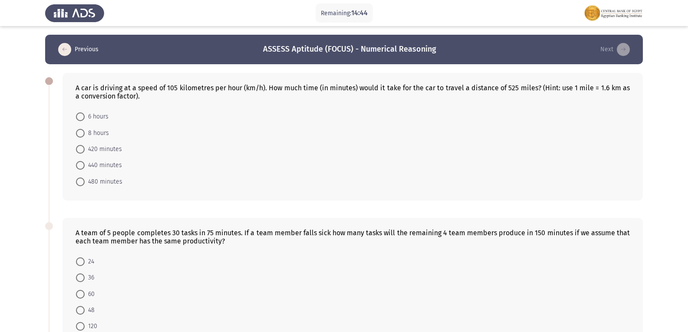
click at [77, 180] on span at bounding box center [80, 182] width 9 height 9
click at [77, 180] on input "480 minutes" at bounding box center [80, 182] width 9 height 9
radio input "true"
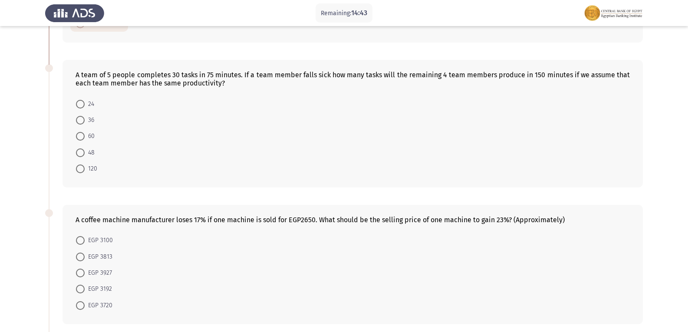
scroll to position [174, 0]
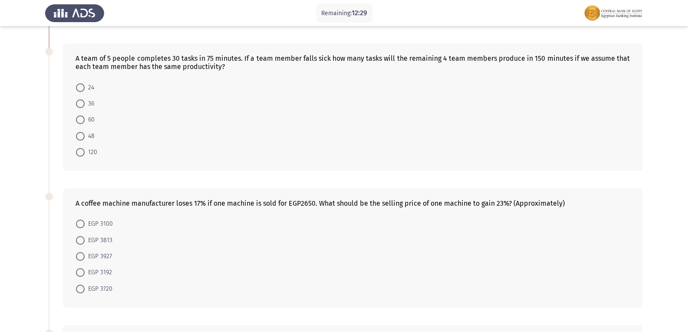
click at [89, 122] on span "60" at bounding box center [90, 120] width 10 height 10
click at [85, 122] on input "60" at bounding box center [80, 119] width 9 height 9
radio input "true"
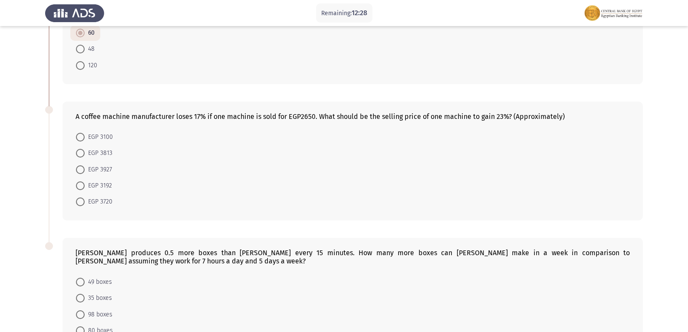
scroll to position [260, 0]
click at [84, 177] on mat-radio-button "EGP 3192" at bounding box center [93, 185] width 47 height 16
click at [79, 189] on span at bounding box center [80, 185] width 9 height 9
click at [79, 189] on input "EGP 3192" at bounding box center [80, 185] width 9 height 9
radio input "true"
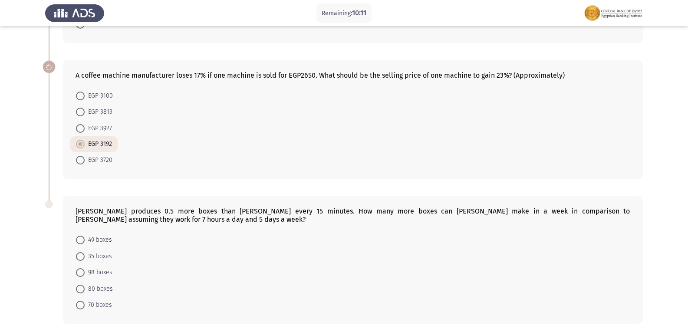
scroll to position [336, 0]
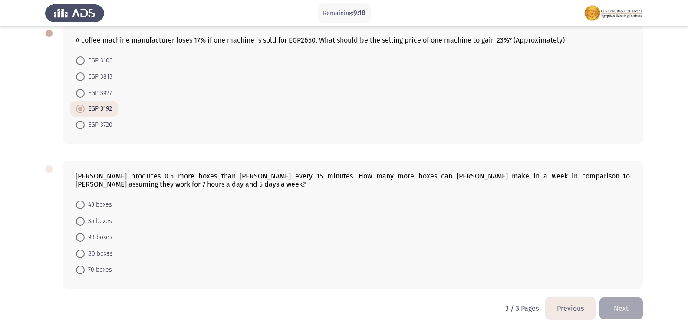
click at [95, 250] on span "80 boxes" at bounding box center [99, 254] width 28 height 10
click at [85, 250] on input "80 boxes" at bounding box center [80, 254] width 9 height 9
radio input "true"
click at [619, 309] on button "Next" at bounding box center [620, 308] width 43 height 22
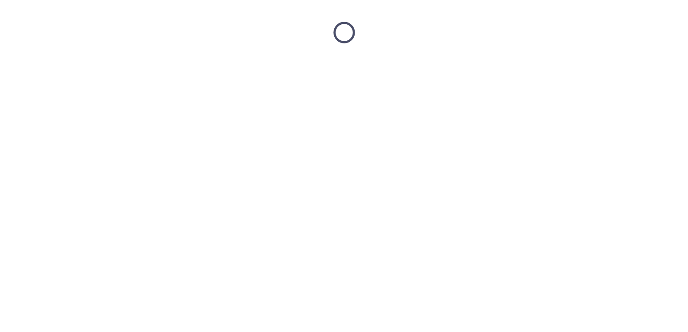
scroll to position [0, 0]
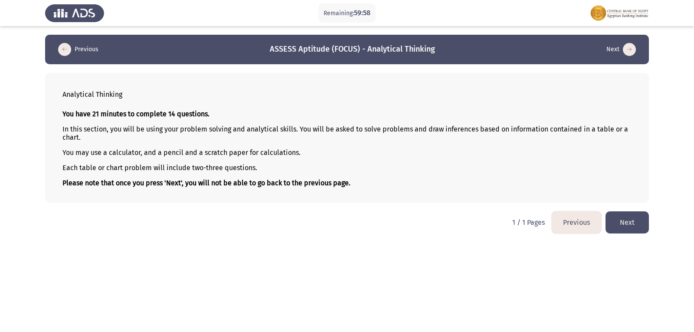
click at [625, 219] on button "Next" at bounding box center [627, 222] width 43 height 22
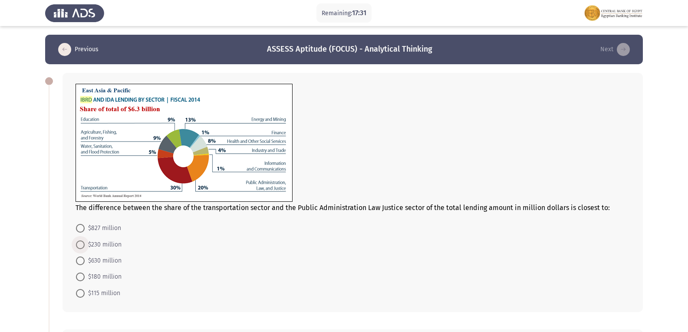
click at [96, 247] on span "$230 million" at bounding box center [103, 245] width 37 height 10
click at [85, 247] on input "$230 million" at bounding box center [80, 244] width 9 height 9
radio input "true"
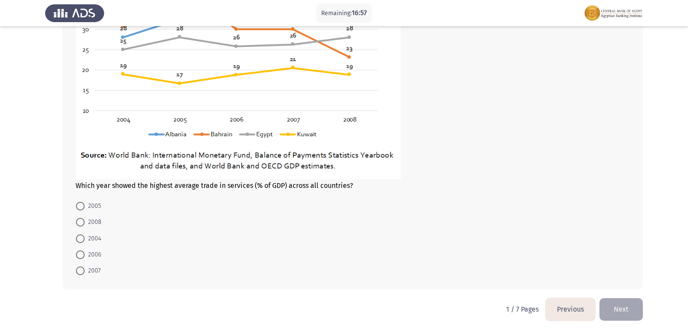
scroll to position [408, 0]
click at [75, 236] on mat-radio-button "2004" at bounding box center [88, 237] width 36 height 16
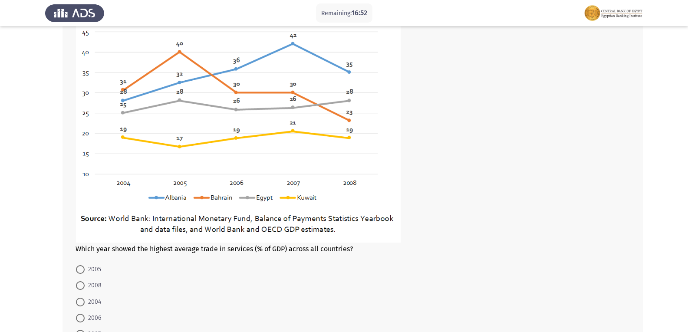
scroll to position [365, 0]
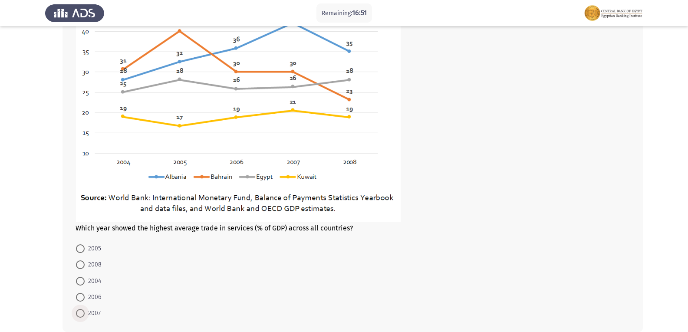
click at [85, 311] on span "2007" at bounding box center [93, 313] width 16 height 10
click at [85, 311] on input "2007" at bounding box center [80, 313] width 9 height 9
radio input "true"
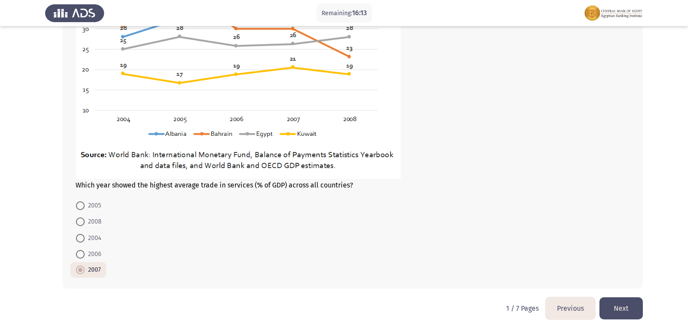
click at [615, 304] on button "Next" at bounding box center [620, 308] width 43 height 22
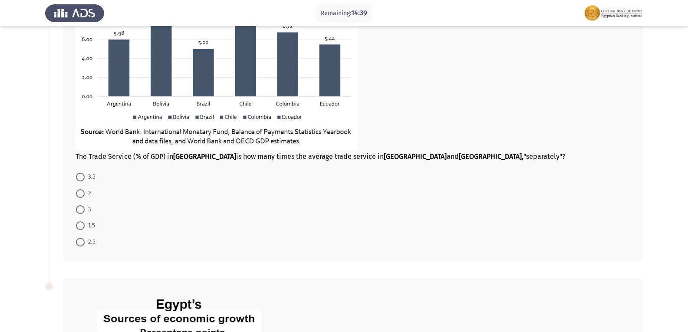
scroll to position [119, 0]
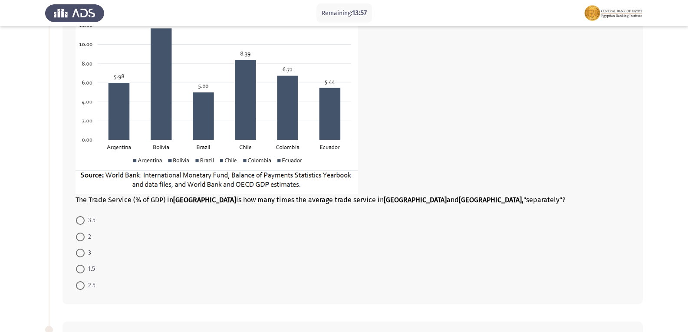
click at [80, 270] on span at bounding box center [80, 269] width 9 height 9
click at [80, 270] on input "1.5" at bounding box center [80, 269] width 9 height 9
radio input "true"
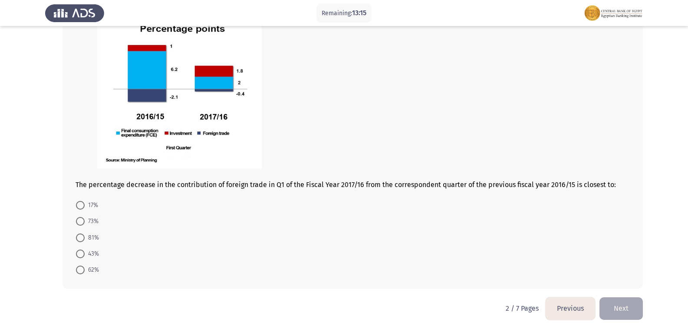
scroll to position [422, 0]
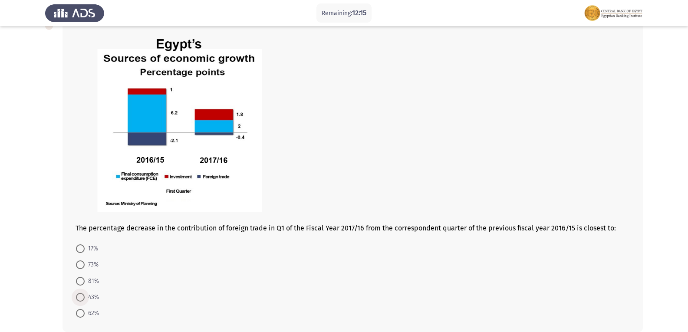
click at [85, 299] on span "43%" at bounding box center [92, 297] width 14 height 10
click at [85, 299] on input "43%" at bounding box center [80, 297] width 9 height 9
radio input "true"
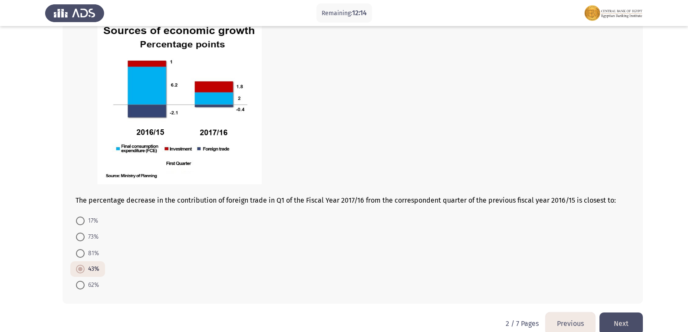
scroll to position [465, 0]
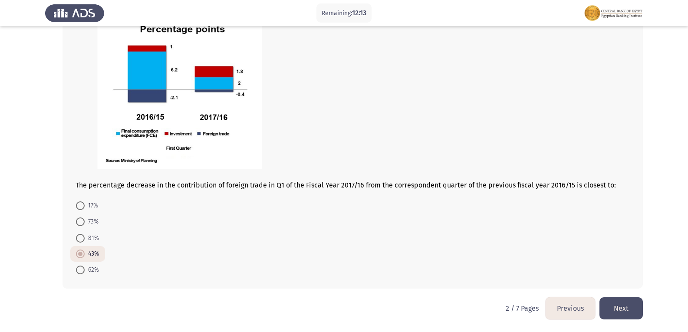
click at [619, 319] on button "Next" at bounding box center [620, 308] width 43 height 22
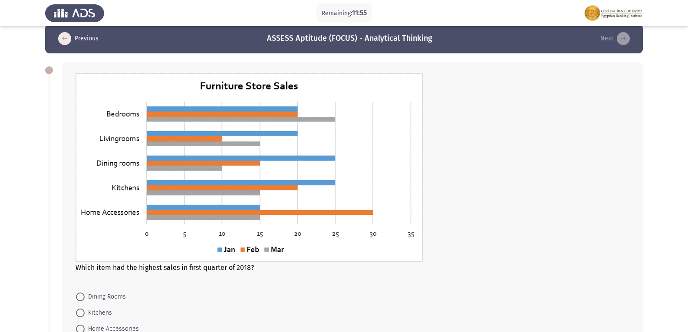
scroll to position [0, 0]
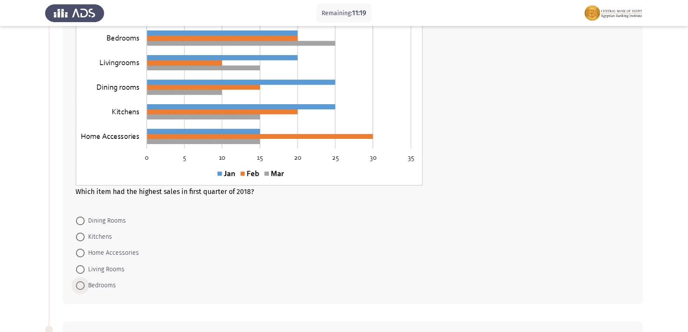
click at [92, 288] on span "Bedrooms" at bounding box center [100, 285] width 31 height 10
click at [85, 288] on input "Bedrooms" at bounding box center [80, 285] width 9 height 9
radio input "true"
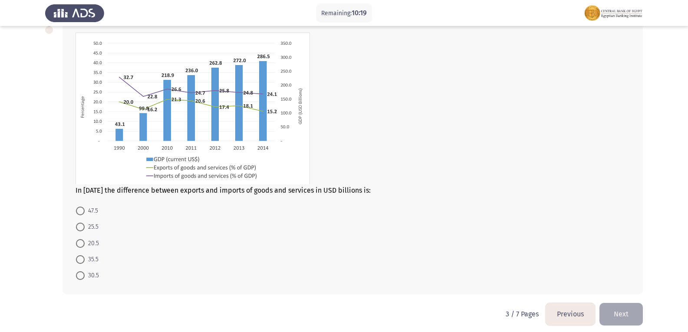
scroll to position [349, 0]
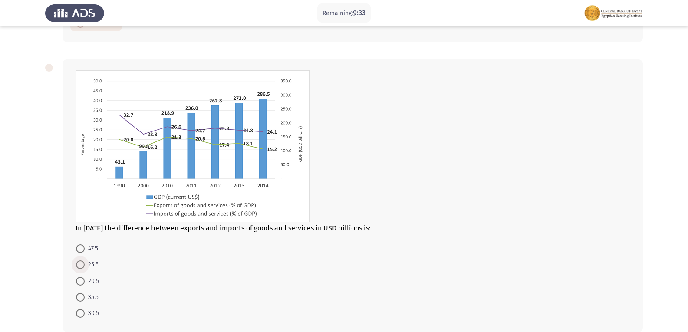
click at [78, 267] on span at bounding box center [80, 264] width 9 height 9
click at [78, 267] on input "25.5" at bounding box center [80, 264] width 9 height 9
radio input "true"
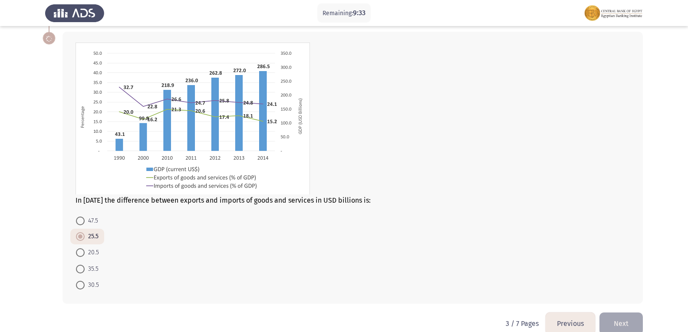
scroll to position [392, 0]
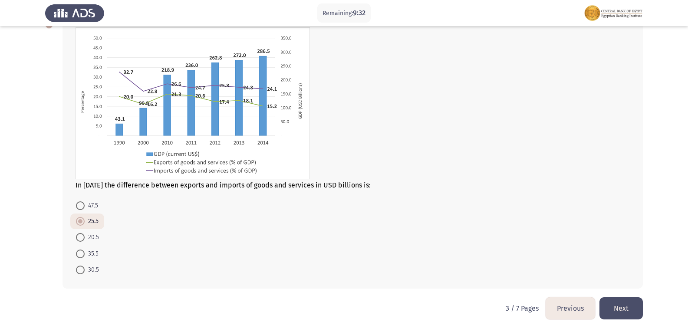
click at [633, 310] on button "Next" at bounding box center [620, 308] width 43 height 22
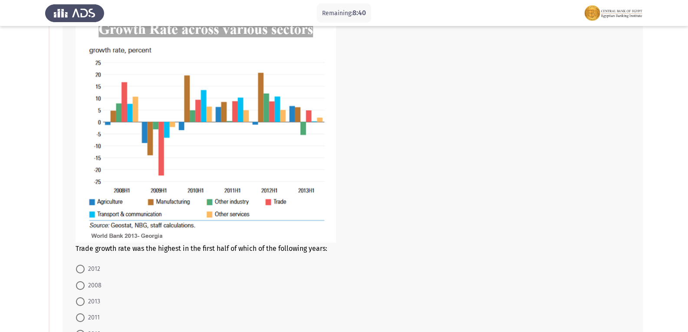
scroll to position [87, 0]
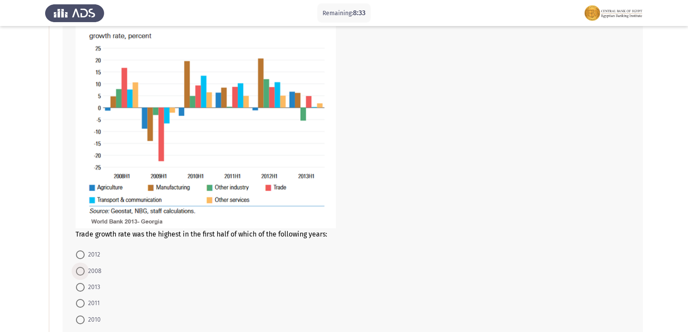
click at [89, 272] on span "2008" at bounding box center [93, 271] width 17 height 10
click at [85, 272] on input "2008" at bounding box center [80, 271] width 9 height 9
radio input "true"
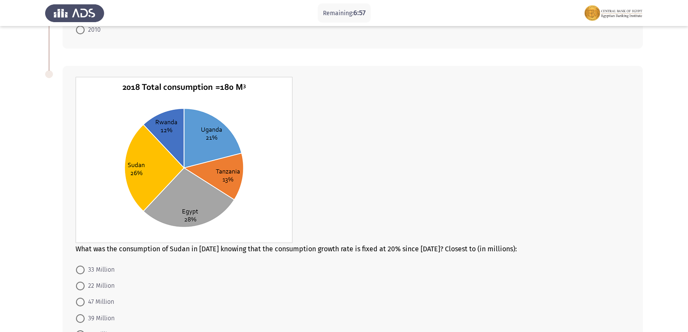
scroll to position [397, 0]
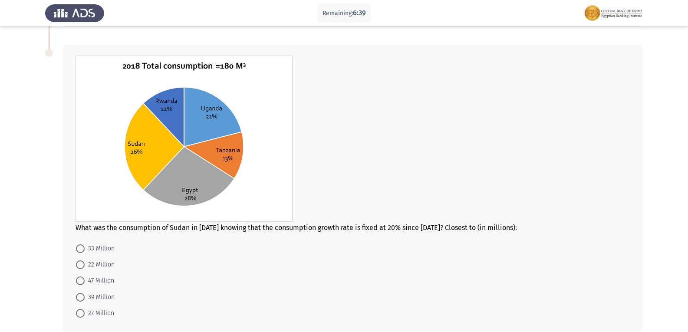
click at [84, 249] on span at bounding box center [80, 248] width 9 height 9
click at [84, 249] on input "33 Million" at bounding box center [80, 248] width 9 height 9
radio input "true"
click at [82, 266] on span at bounding box center [80, 264] width 9 height 9
click at [82, 266] on input "22 Million" at bounding box center [80, 264] width 9 height 9
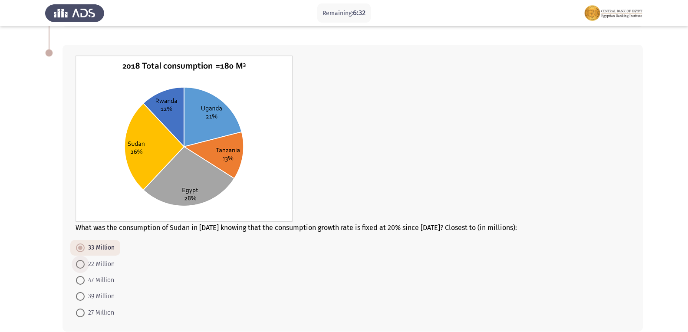
radio input "true"
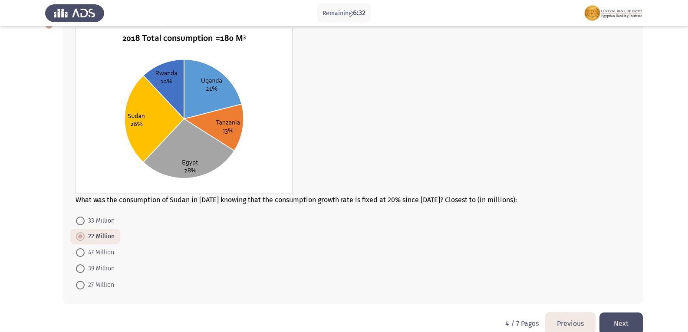
scroll to position [440, 0]
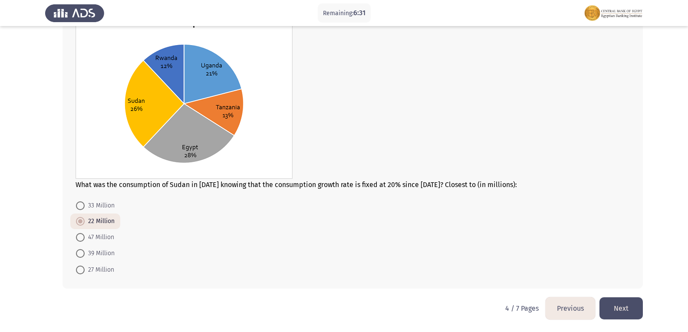
click at [610, 302] on button "Next" at bounding box center [620, 308] width 43 height 22
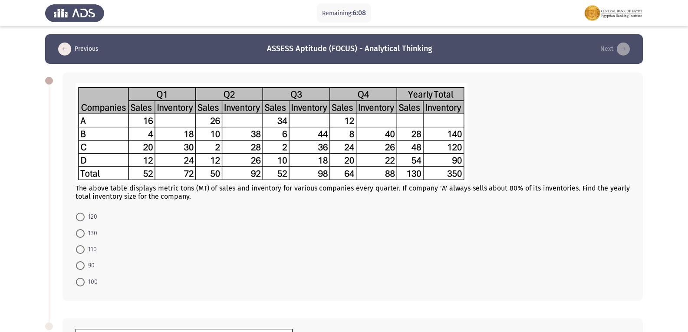
scroll to position [0, 0]
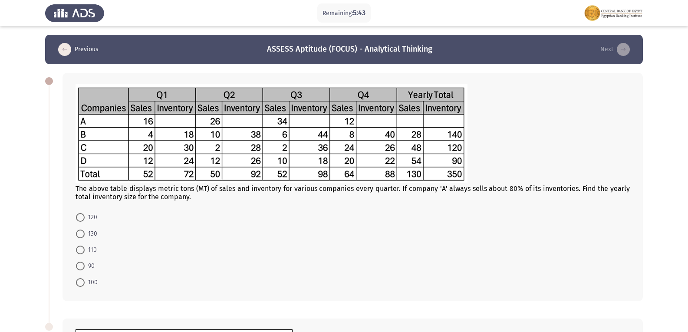
click at [85, 253] on span "110" at bounding box center [91, 250] width 12 height 10
click at [85, 253] on input "110" at bounding box center [80, 250] width 9 height 9
radio input "true"
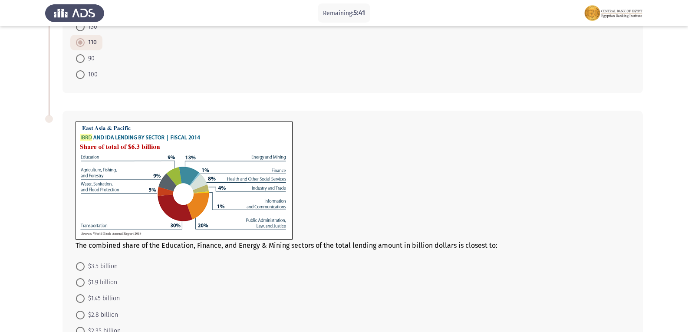
scroll to position [268, 0]
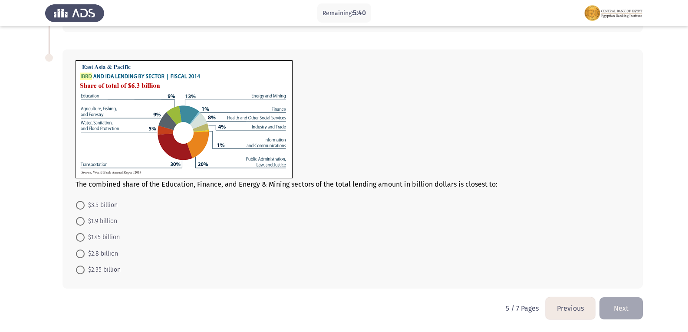
click at [81, 241] on span at bounding box center [80, 237] width 9 height 9
click at [81, 241] on input "$1.45 billion" at bounding box center [80, 237] width 9 height 9
radio input "true"
click at [611, 310] on button "Next" at bounding box center [620, 308] width 43 height 22
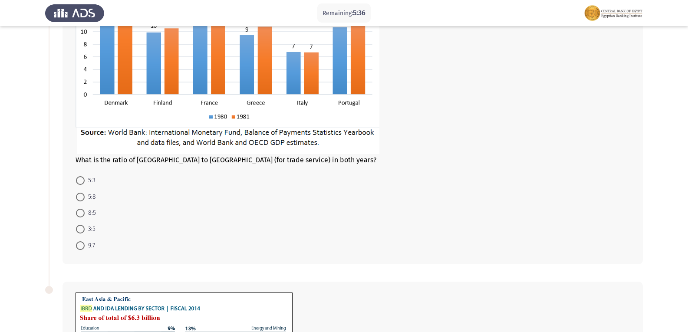
scroll to position [130, 0]
click at [86, 214] on span "8:5" at bounding box center [90, 212] width 11 height 10
click at [85, 214] on input "8:5" at bounding box center [80, 212] width 9 height 9
radio input "true"
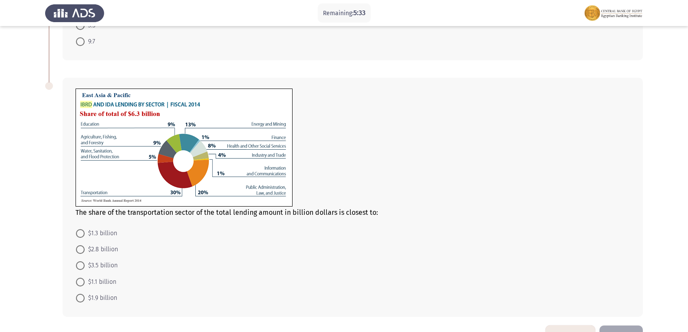
scroll to position [347, 0]
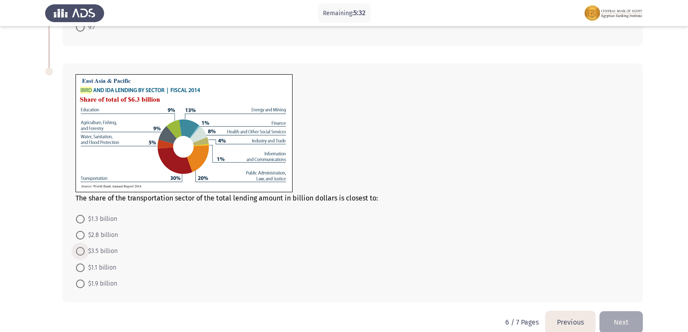
click at [84, 253] on span at bounding box center [80, 251] width 9 height 9
click at [84, 253] on input "$3.5 billion" at bounding box center [80, 251] width 9 height 9
radio input "true"
click at [626, 319] on button "Next" at bounding box center [620, 322] width 43 height 22
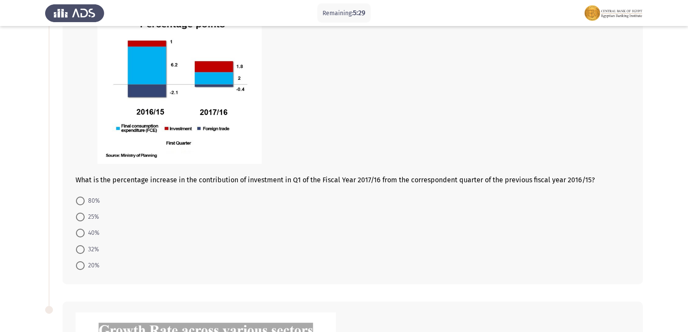
scroll to position [130, 0]
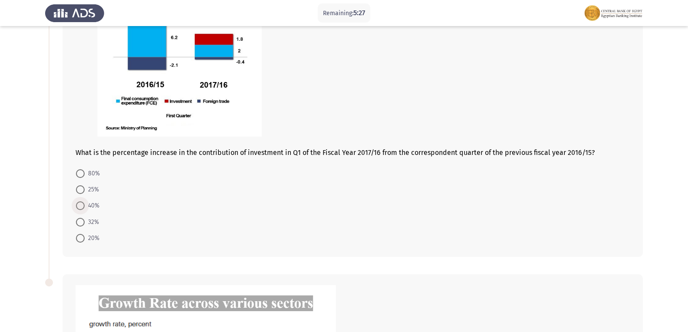
click at [78, 206] on span at bounding box center [80, 205] width 9 height 9
click at [78, 206] on input "40%" at bounding box center [80, 205] width 9 height 9
radio input "true"
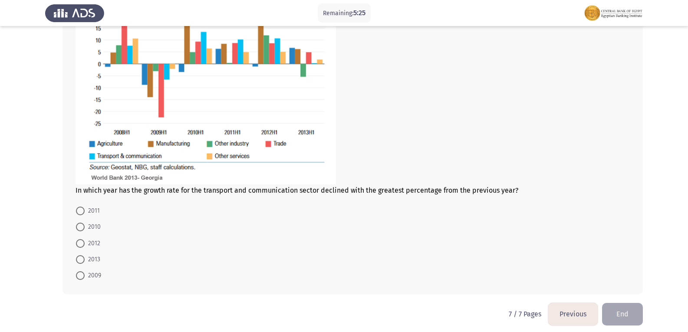
scroll to position [467, 0]
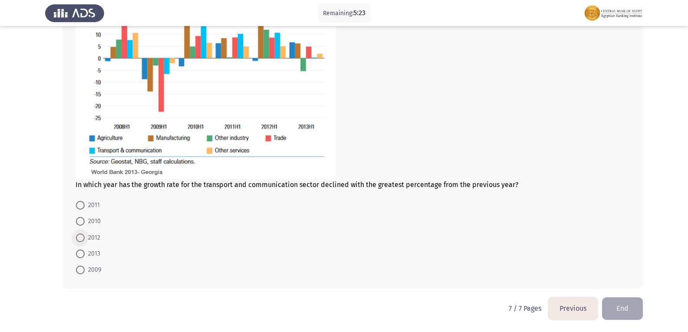
click at [88, 237] on span "2012" at bounding box center [93, 238] width 16 height 10
click at [85, 237] on input "2012" at bounding box center [80, 238] width 9 height 9
radio input "true"
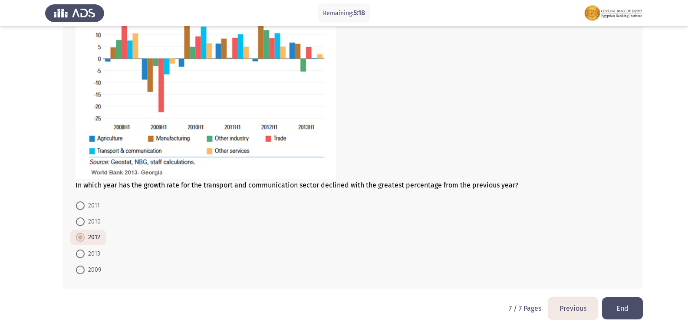
click at [627, 312] on button "End" at bounding box center [622, 308] width 41 height 22
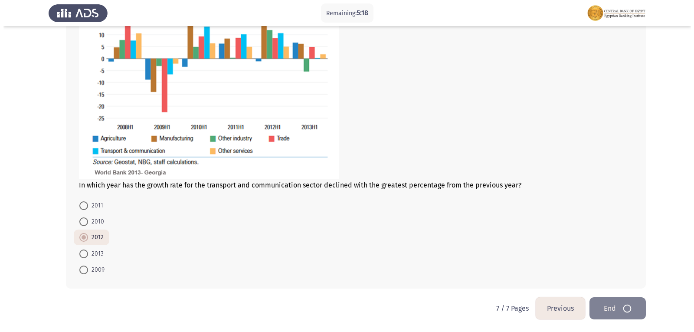
scroll to position [0, 0]
